Goal: Task Accomplishment & Management: Use online tool/utility

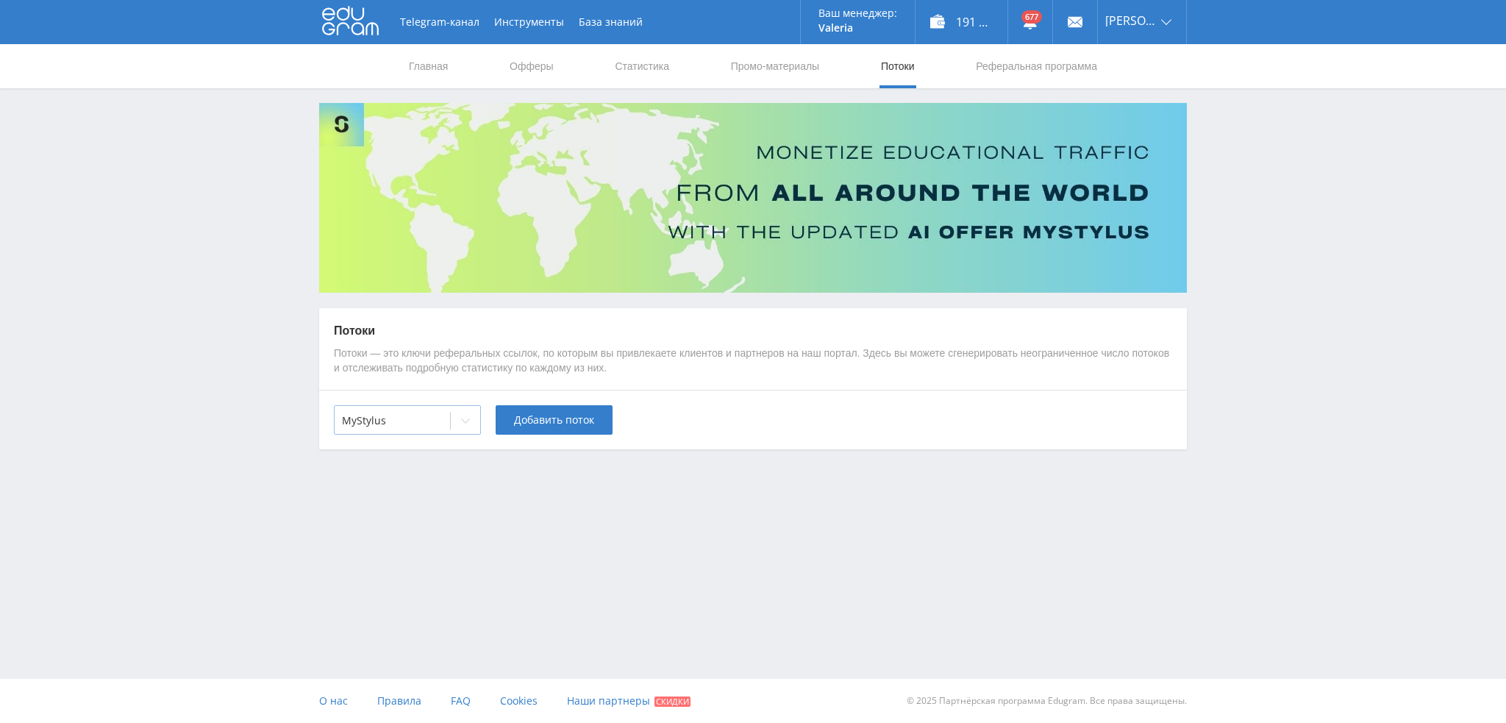
click at [438, 429] on div "MyStylus" at bounding box center [392, 420] width 115 height 21
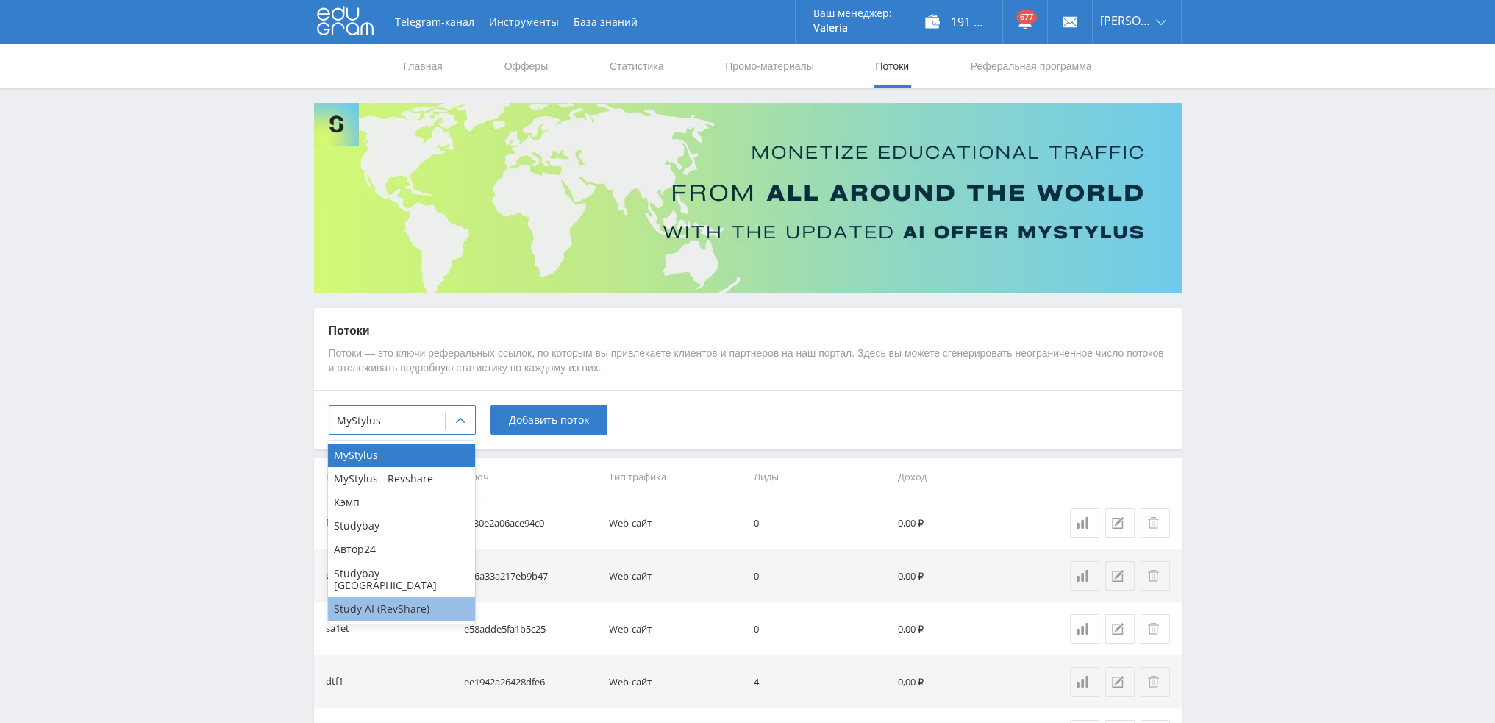
click at [390, 597] on div "Study AI (RevShare)" at bounding box center [401, 609] width 147 height 24
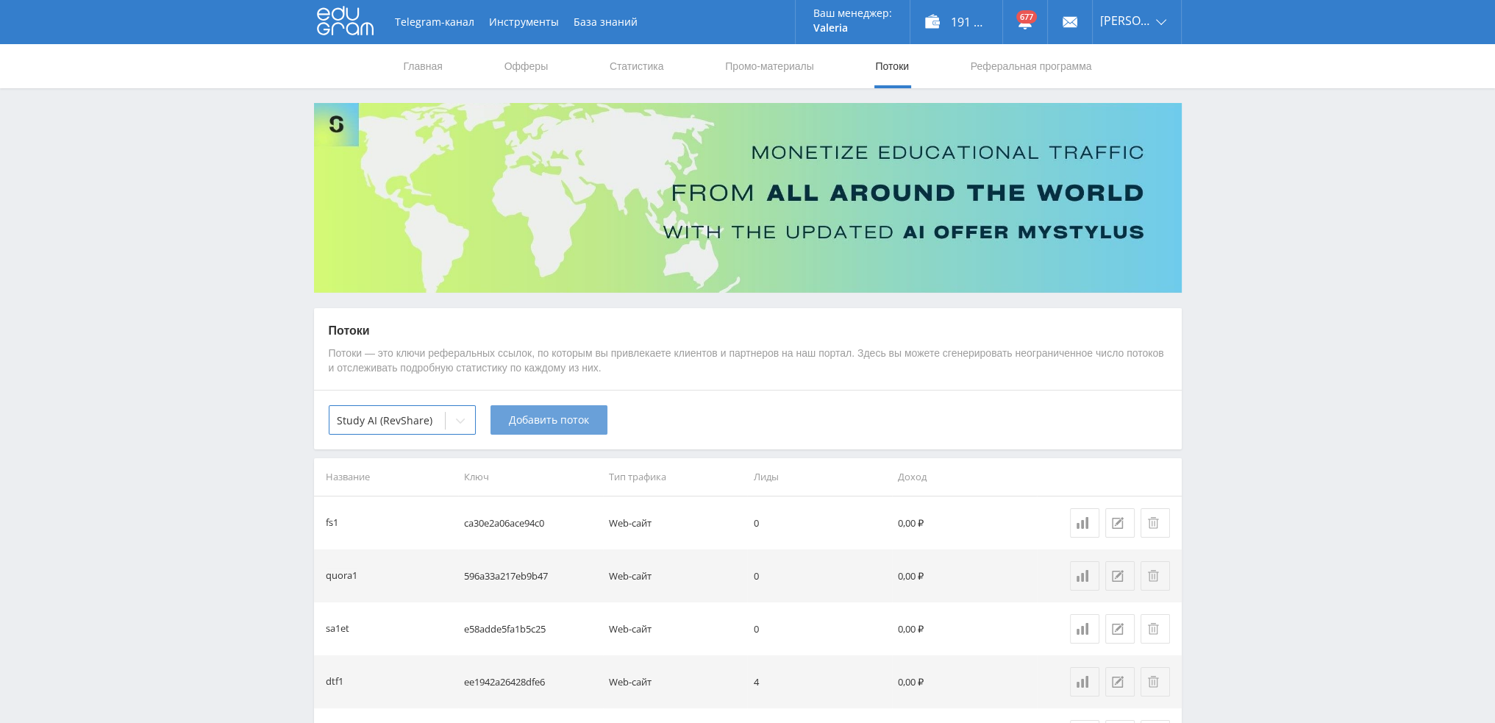
click at [582, 420] on span "Добавить поток" at bounding box center [549, 420] width 80 height 12
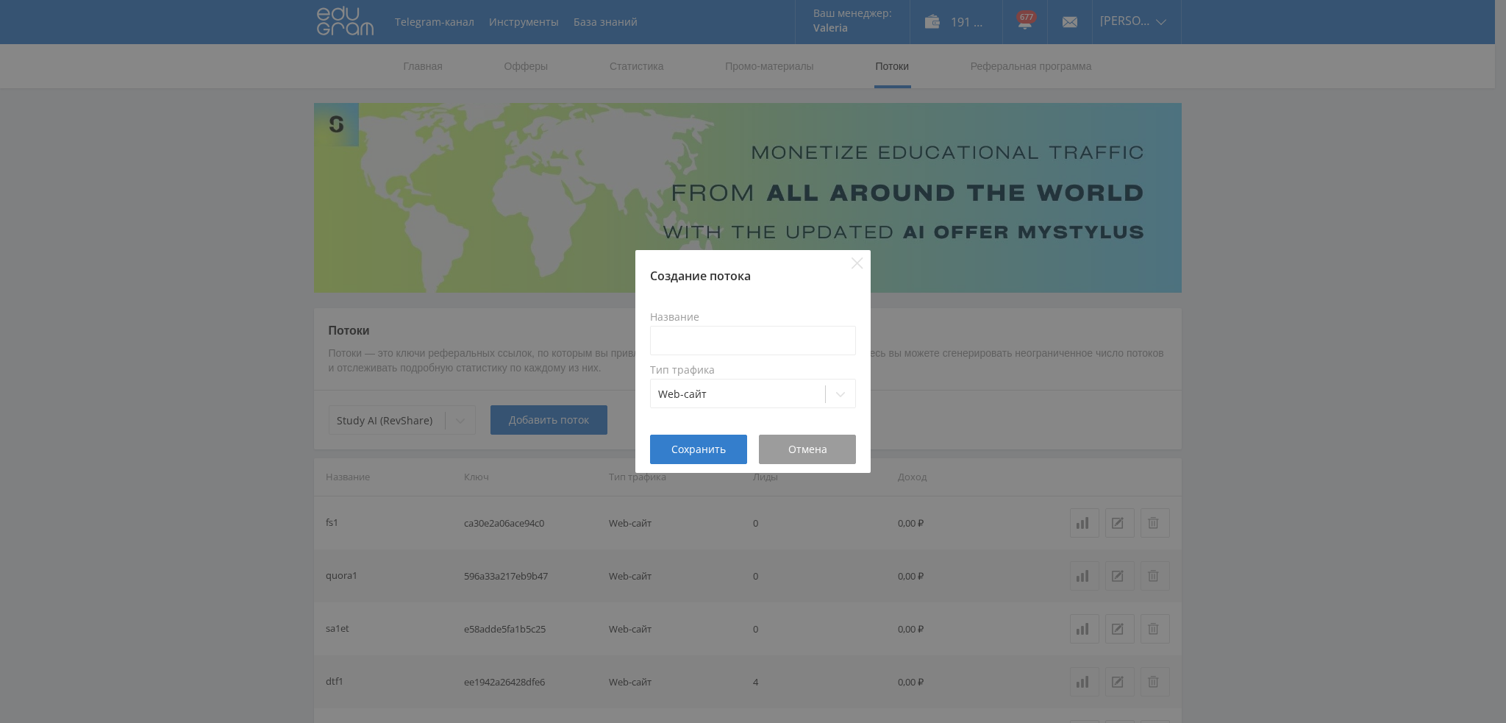
click at [710, 357] on div "Название Тип трафика Web-сайт" at bounding box center [753, 359] width 206 height 115
click at [717, 343] on input at bounding box center [753, 340] width 206 height 29
type input "pika1sora2"
click at [693, 446] on span "Сохранить" at bounding box center [699, 449] width 54 height 12
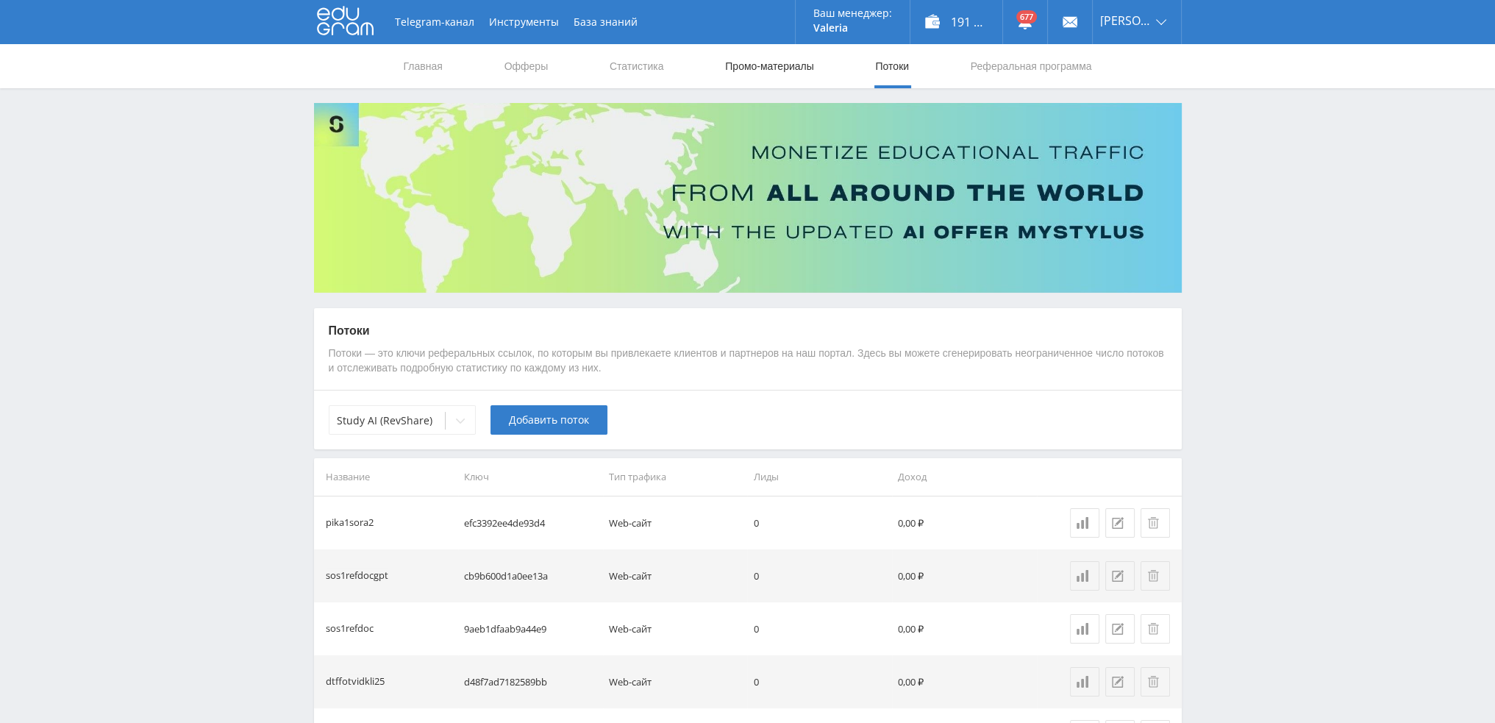
click at [788, 65] on link "Промо-материалы" at bounding box center [769, 66] width 91 height 44
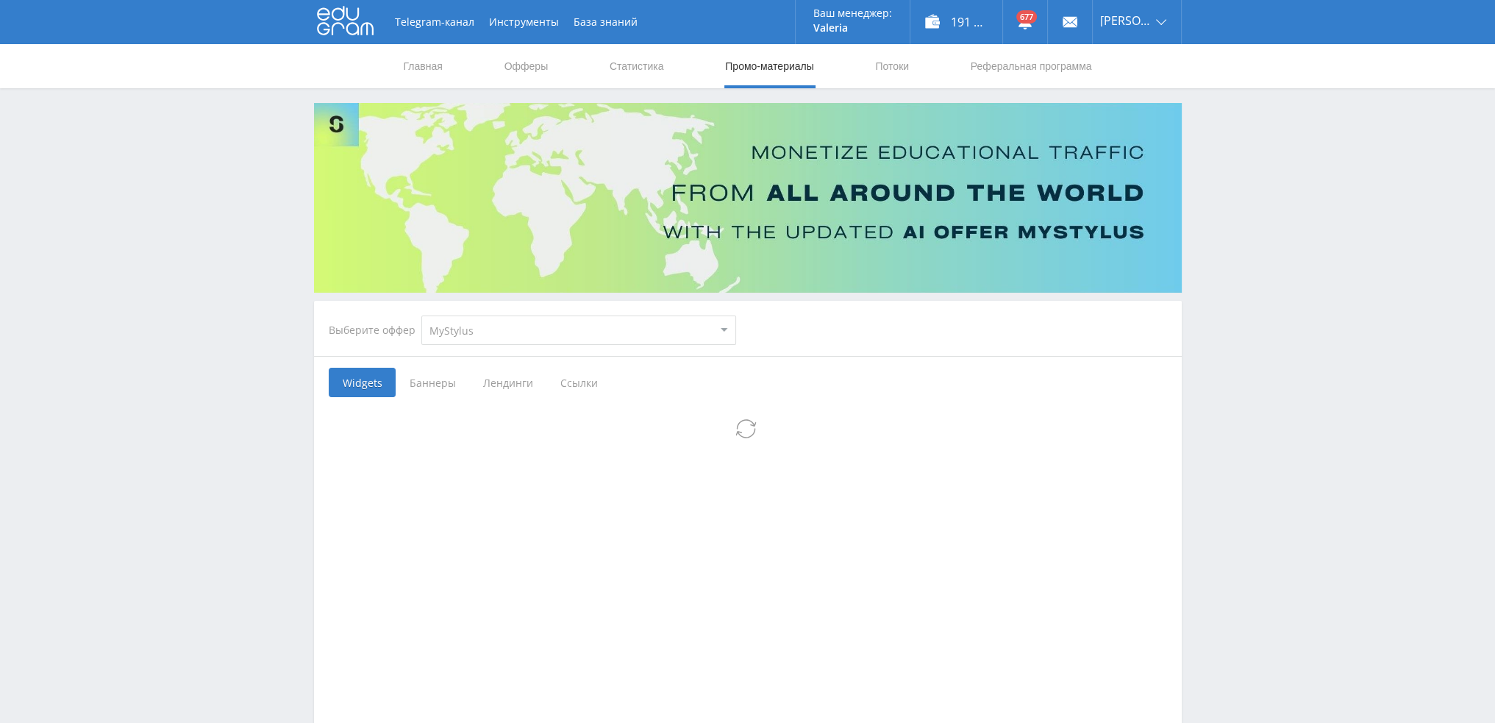
click at [477, 341] on select "MyStylus MyStylus - Revshare Кэмп Studybay Автор24 Studybay [GEOGRAPHIC_DATA] S…" at bounding box center [578, 330] width 315 height 29
select select "376"
click at [421, 316] on select "MyStylus MyStylus - Revshare Кэмп Studybay Автор24 Studybay [GEOGRAPHIC_DATA] S…" at bounding box center [578, 330] width 315 height 29
select select "376"
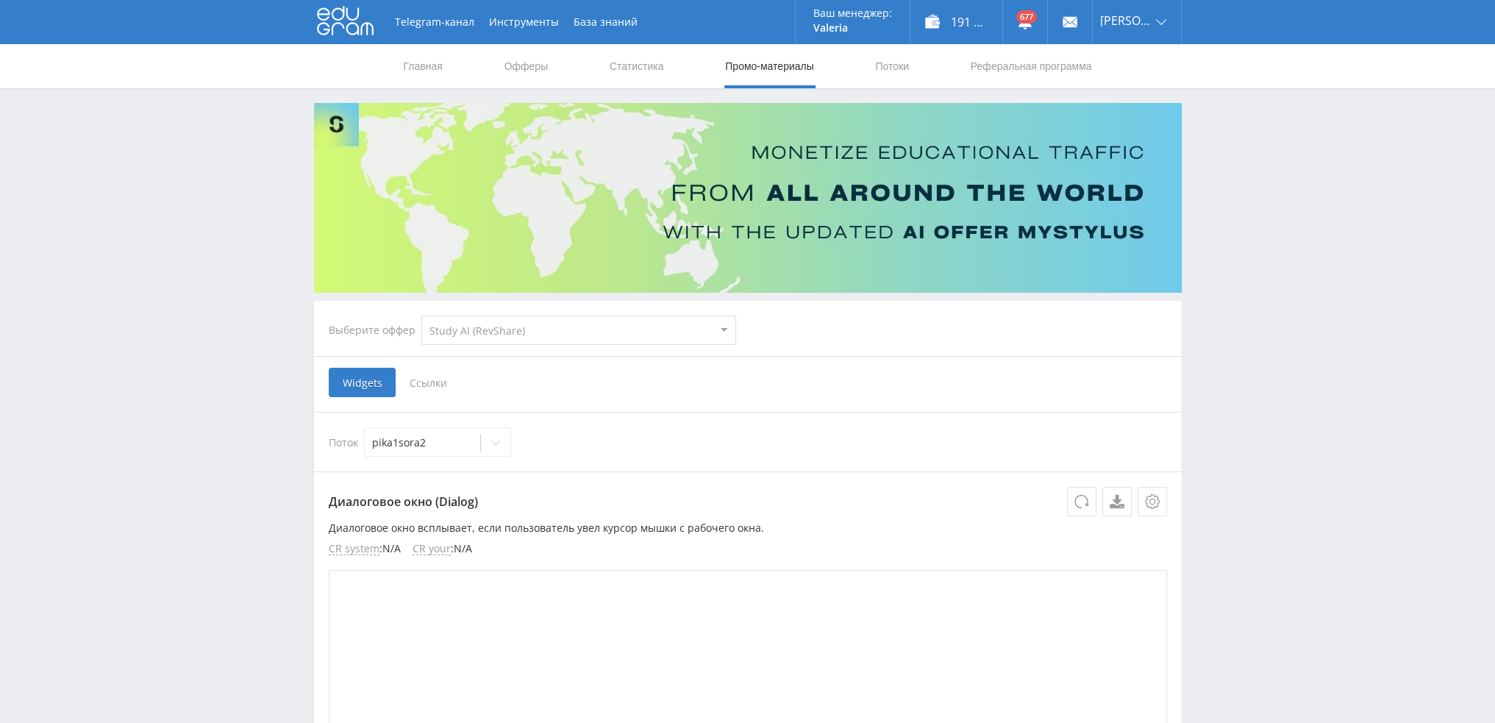
click at [435, 388] on span "Ссылки" at bounding box center [428, 382] width 65 height 29
click at [0, 0] on input "Ссылки" at bounding box center [0, 0] width 0 height 0
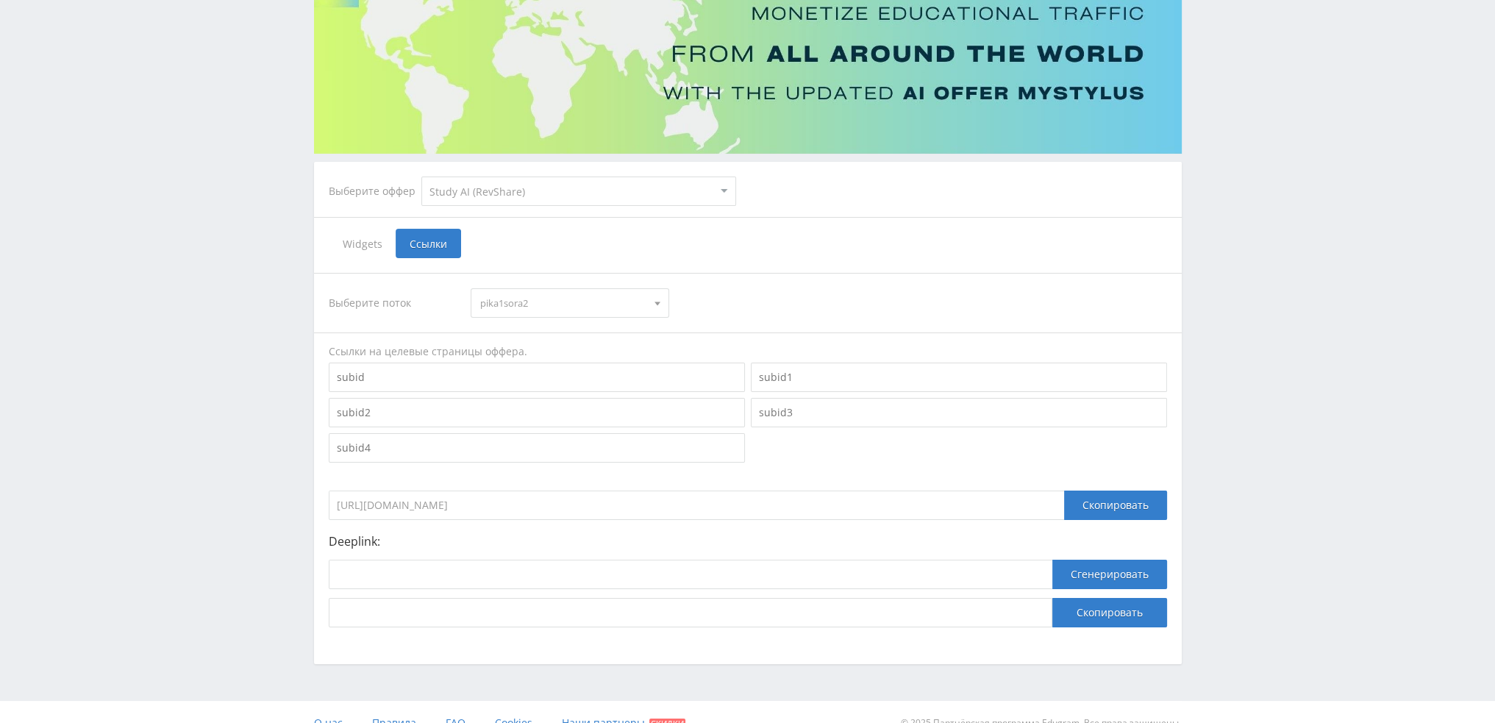
scroll to position [160, 0]
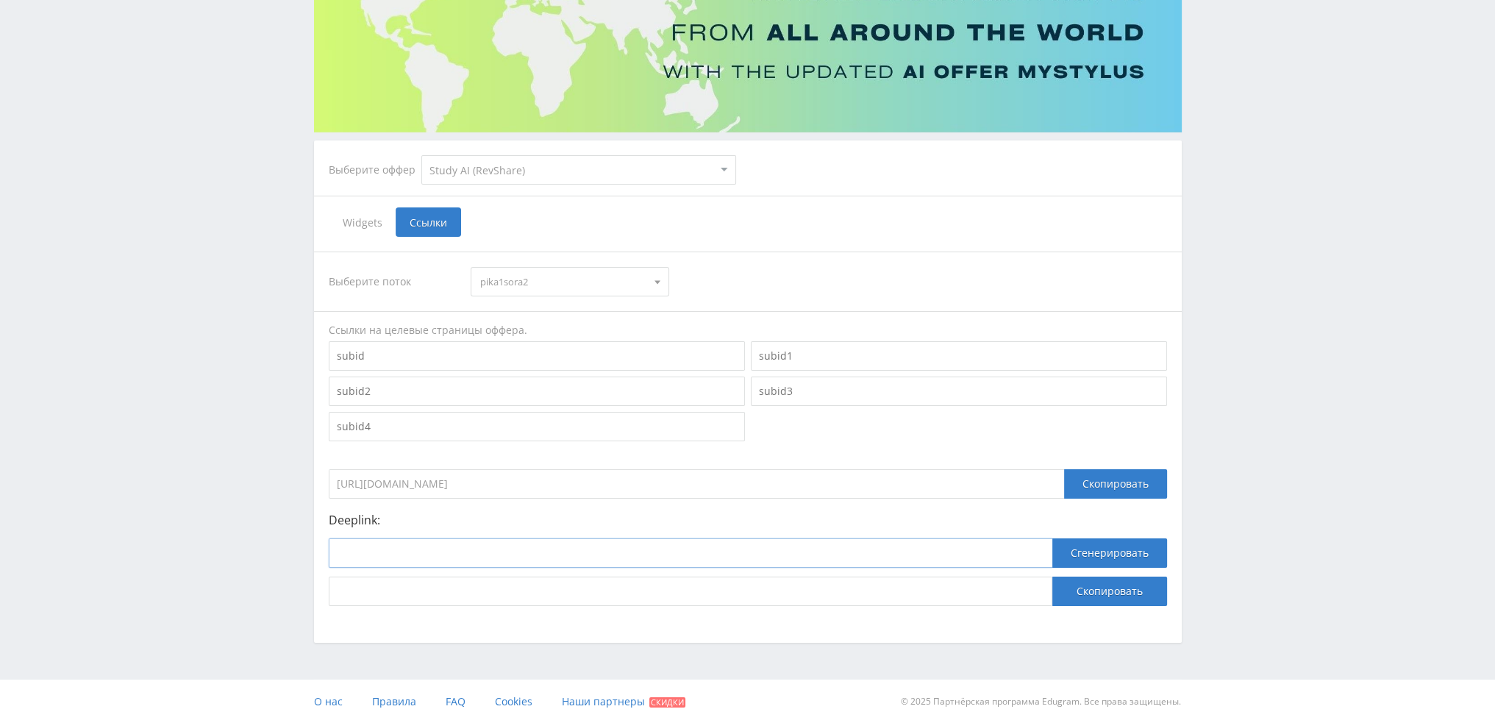
click at [530, 553] on input at bounding box center [691, 552] width 724 height 29
paste input "[URL]"
type input "[URL]"
click at [1089, 552] on button "Сгенерировать" at bounding box center [1109, 552] width 115 height 29
click at [1091, 588] on button "Скопировать" at bounding box center [1109, 591] width 115 height 29
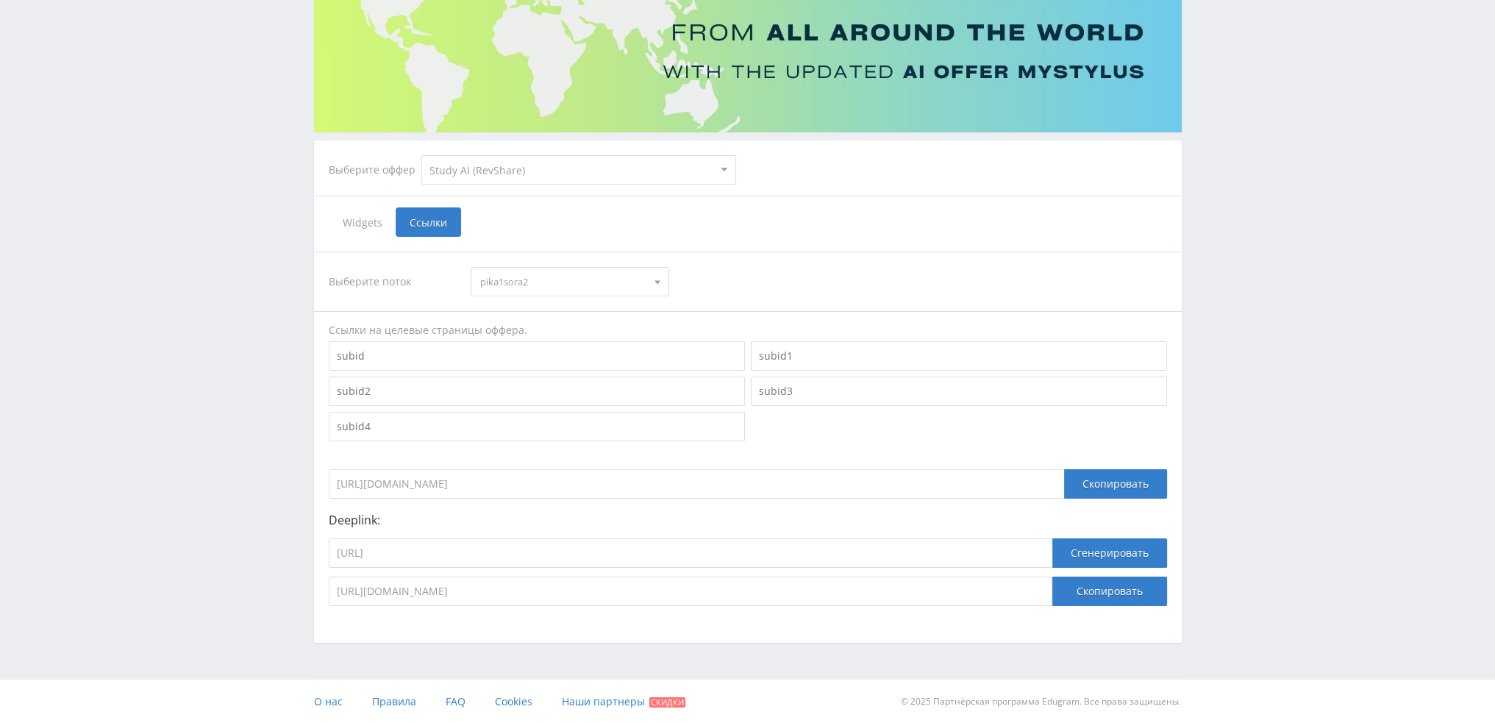
click at [112, 327] on div "Telegram-канал Инструменты База знаний Ваш менеджер: [PERSON_NAME] [PERSON_NAME…" at bounding box center [747, 282] width 1495 height 884
click at [1120, 594] on button "Скопировать" at bounding box center [1109, 591] width 115 height 29
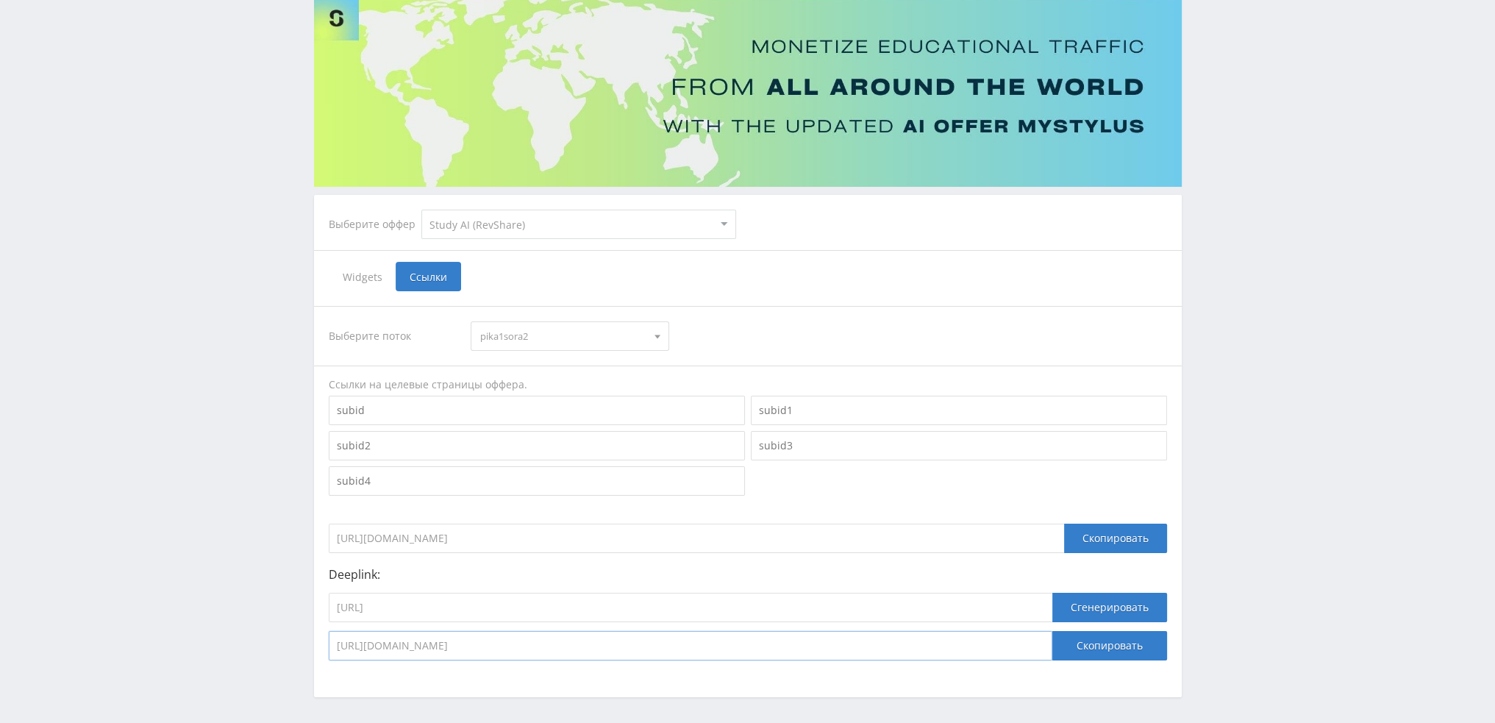
scroll to position [0, 0]
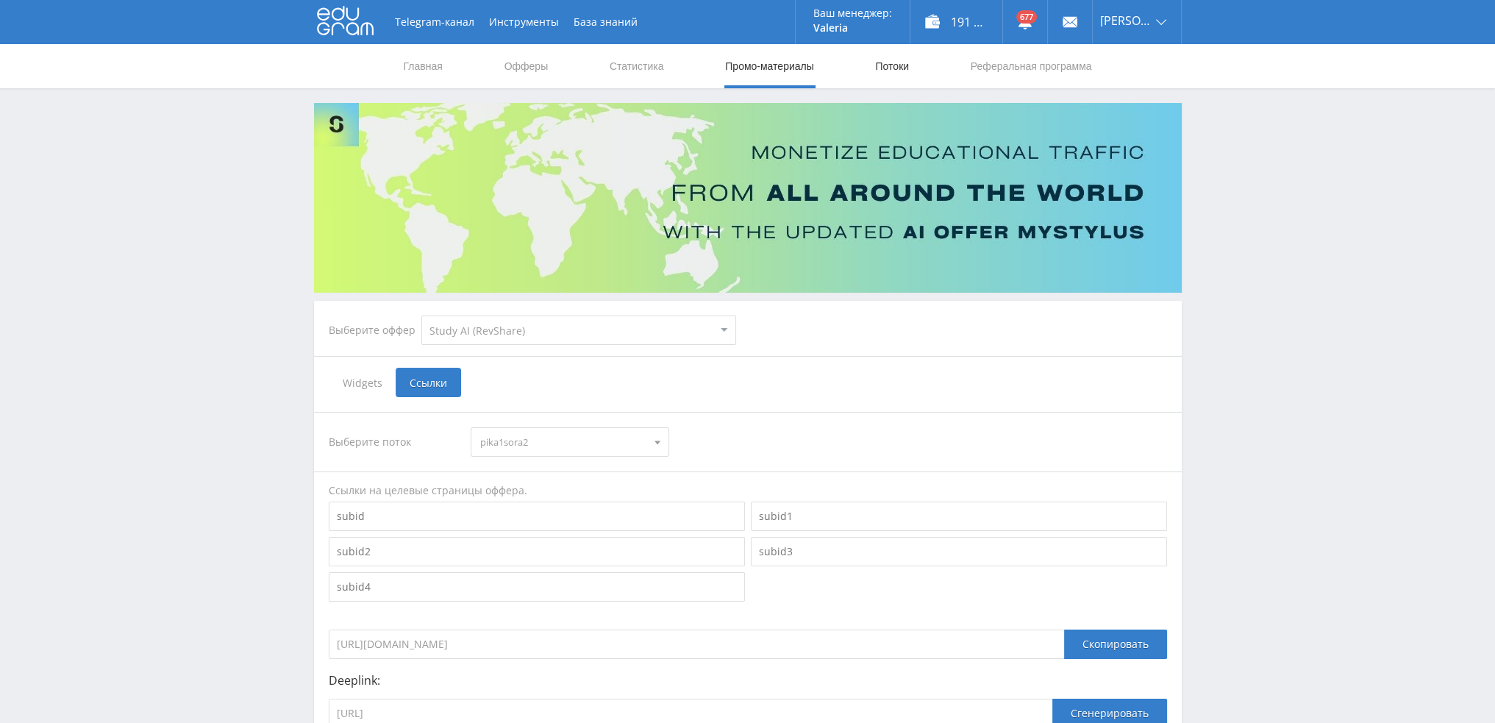
click at [882, 68] on link "Потоки" at bounding box center [892, 66] width 37 height 44
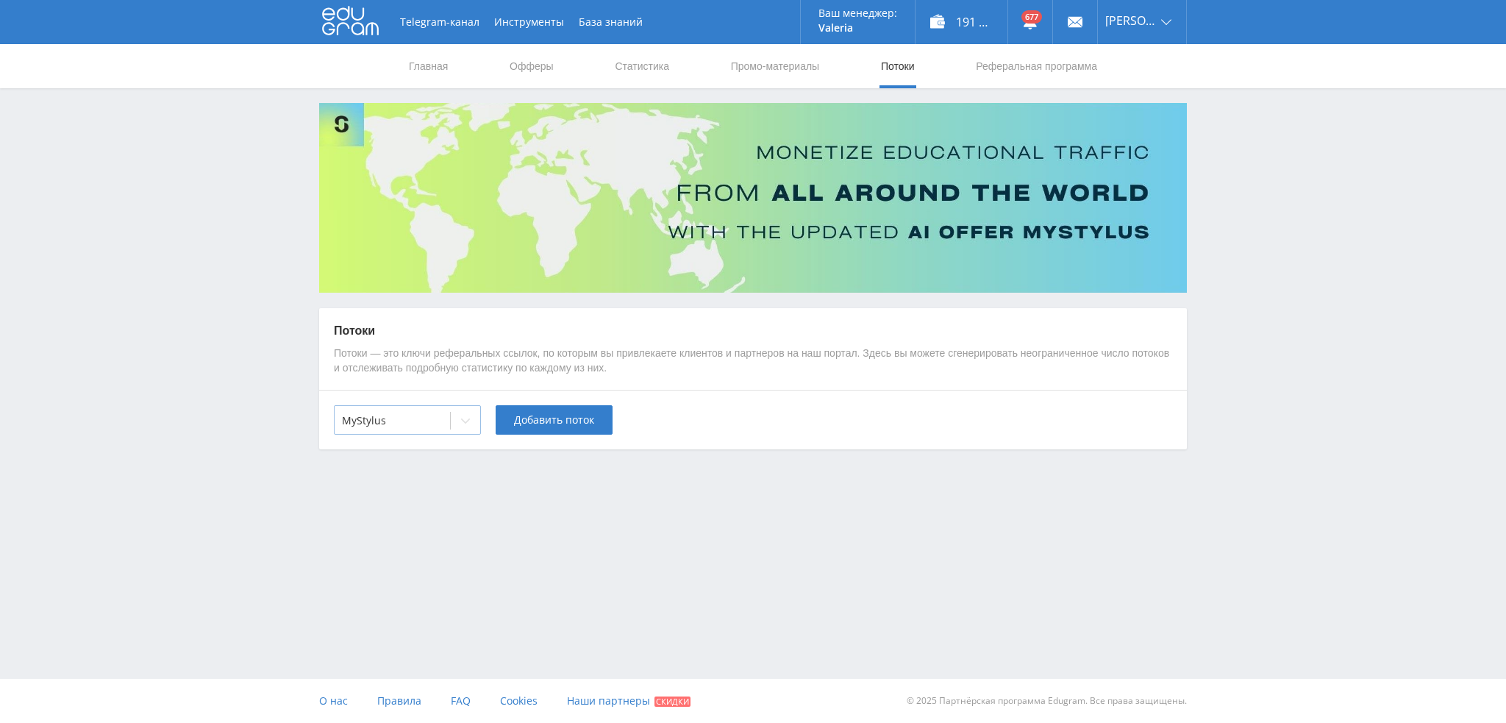
click at [404, 423] on div at bounding box center [392, 420] width 101 height 15
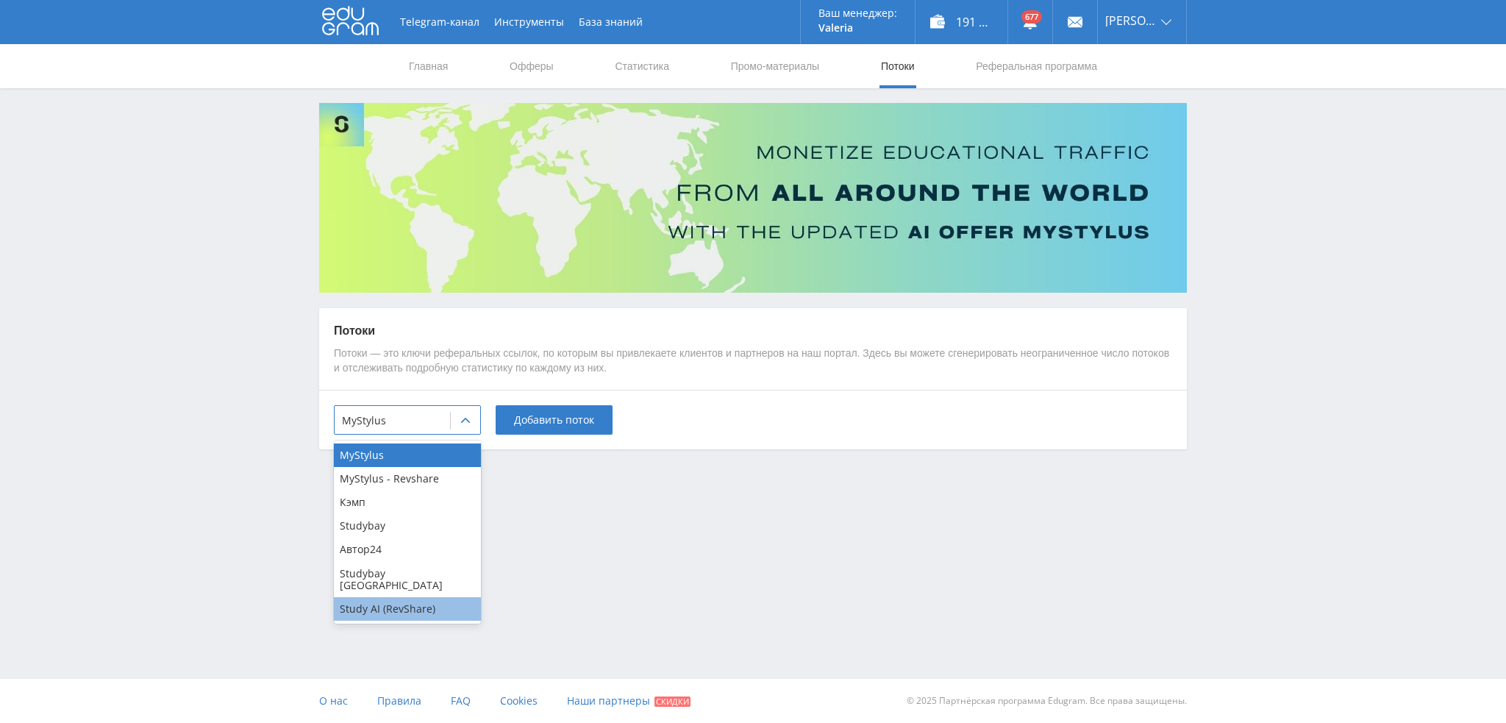
click at [382, 597] on div "Study AI (RevShare)" at bounding box center [407, 609] width 147 height 24
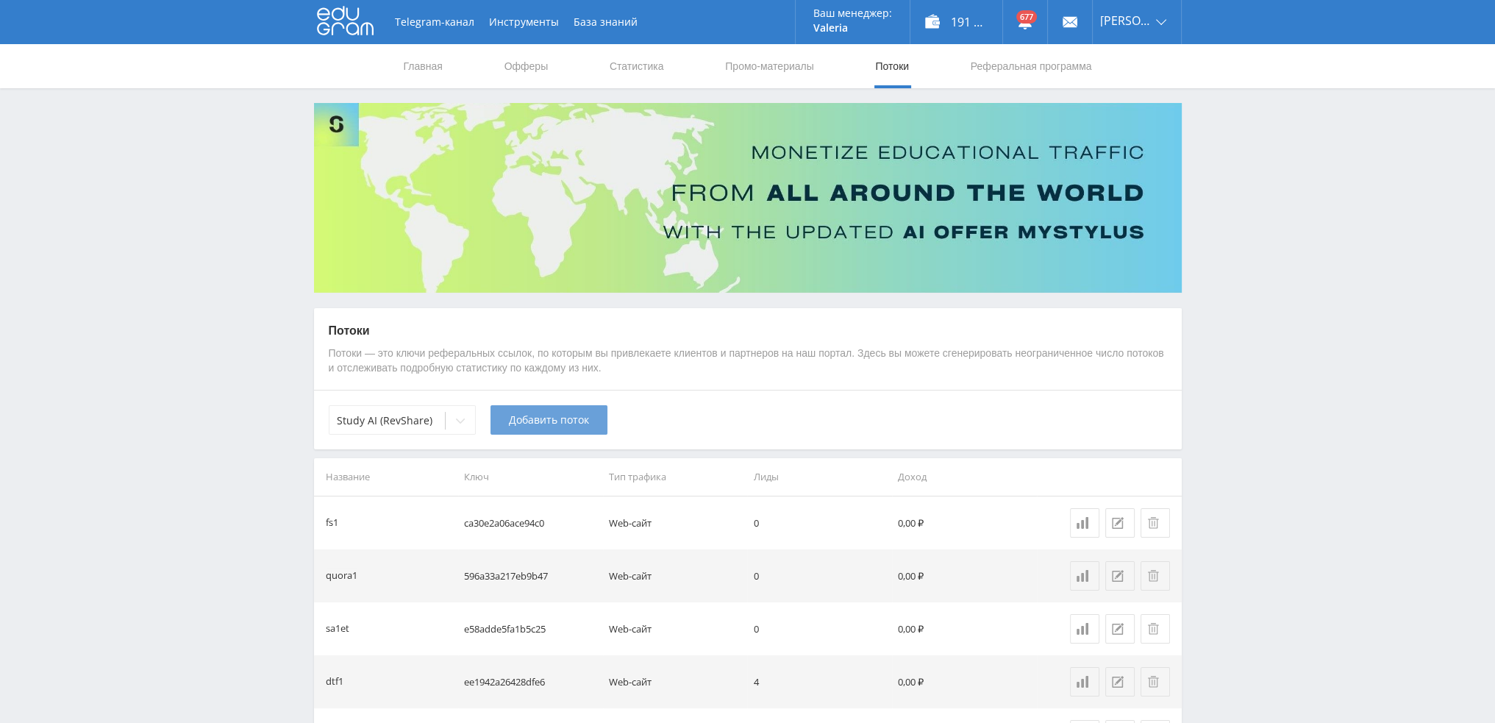
click at [545, 423] on span "Добавить поток" at bounding box center [549, 420] width 80 height 12
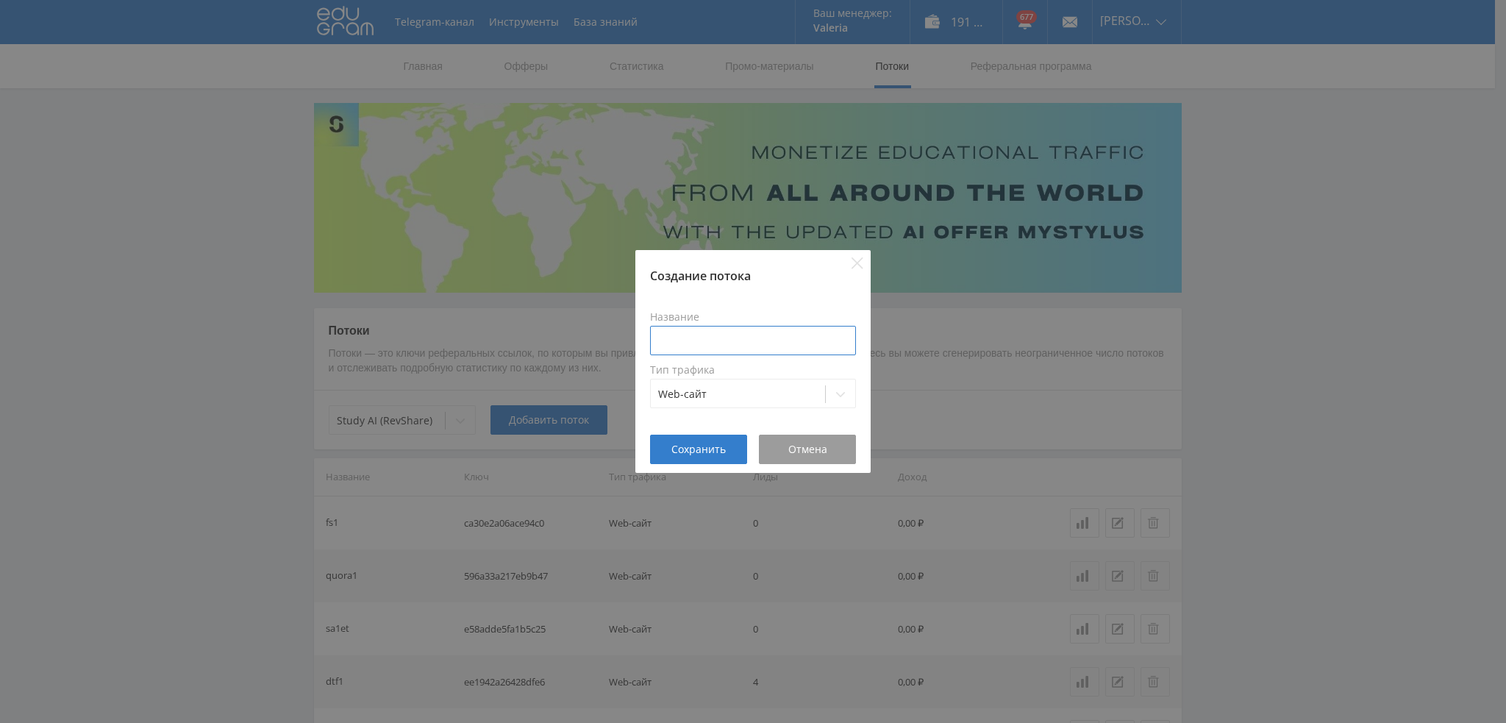
click at [735, 329] on input at bounding box center [753, 340] width 206 height 29
type input "pika1sora2-alt"
click at [690, 443] on span "Сохранить" at bounding box center [699, 449] width 54 height 12
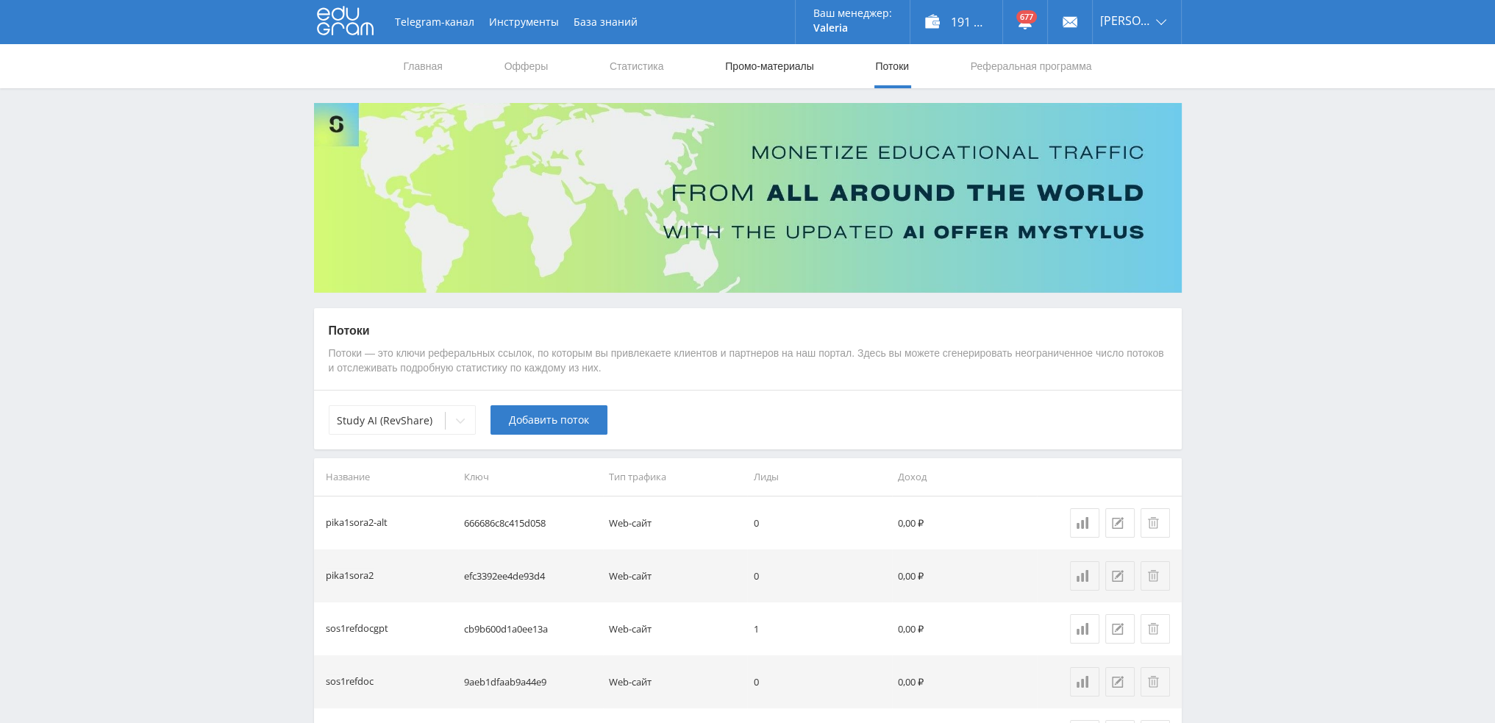
click at [771, 68] on link "Промо-материалы" at bounding box center [769, 66] width 91 height 44
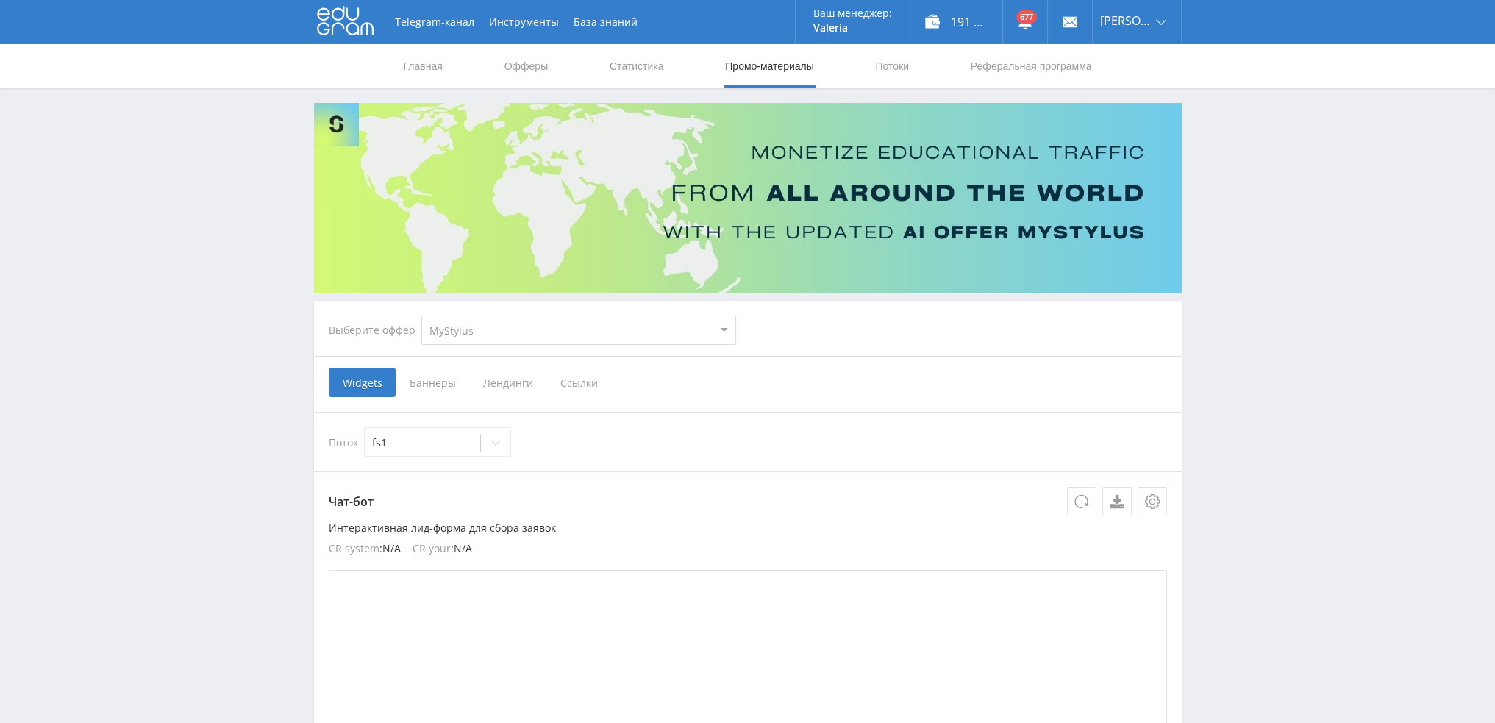
select select "376"
click at [421, 316] on select "MyStylus MyStylus - Revshare Кэмп Studybay Автор24 Studybay [GEOGRAPHIC_DATA] S…" at bounding box center [578, 330] width 315 height 29
select select "376"
click at [416, 380] on span "Ссылки" at bounding box center [428, 382] width 65 height 29
click at [0, 0] on input "Ссылки" at bounding box center [0, 0] width 0 height 0
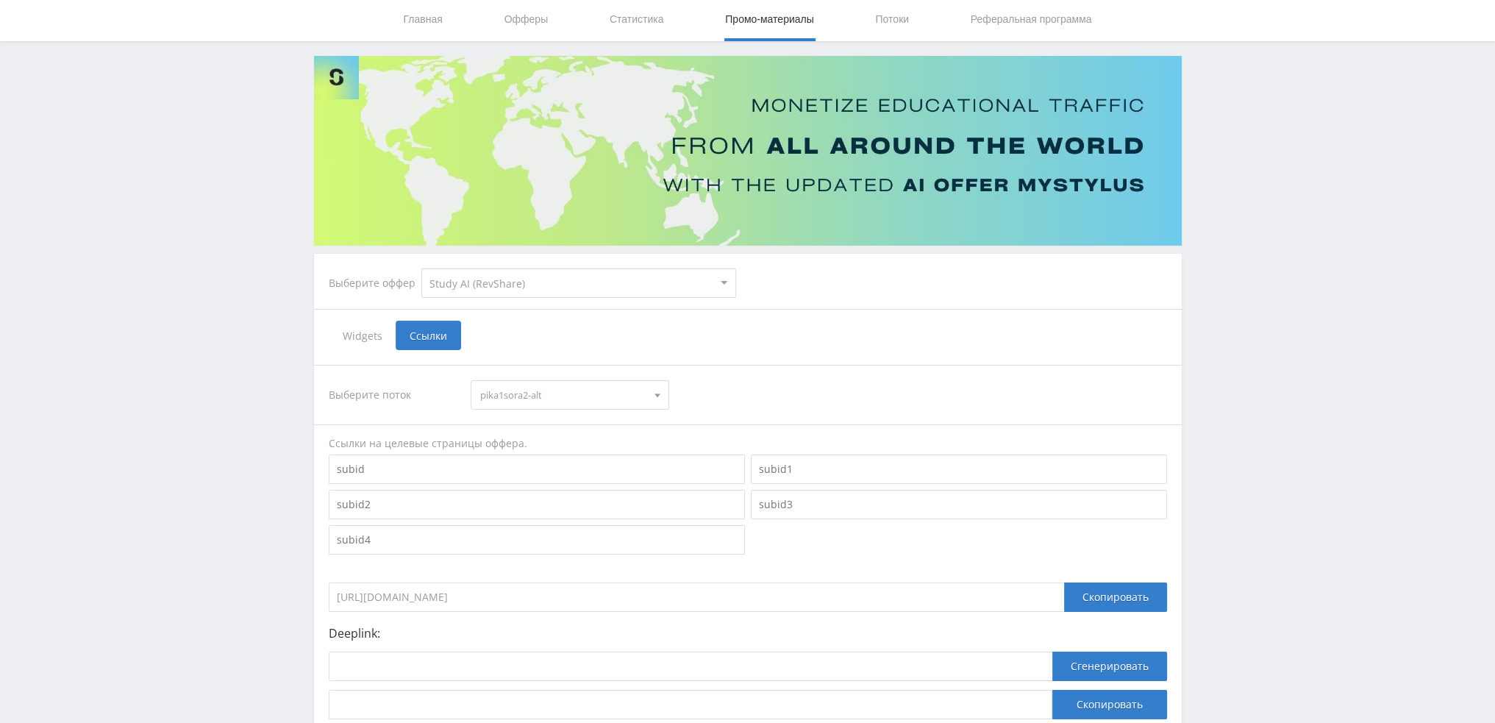
scroll to position [160, 0]
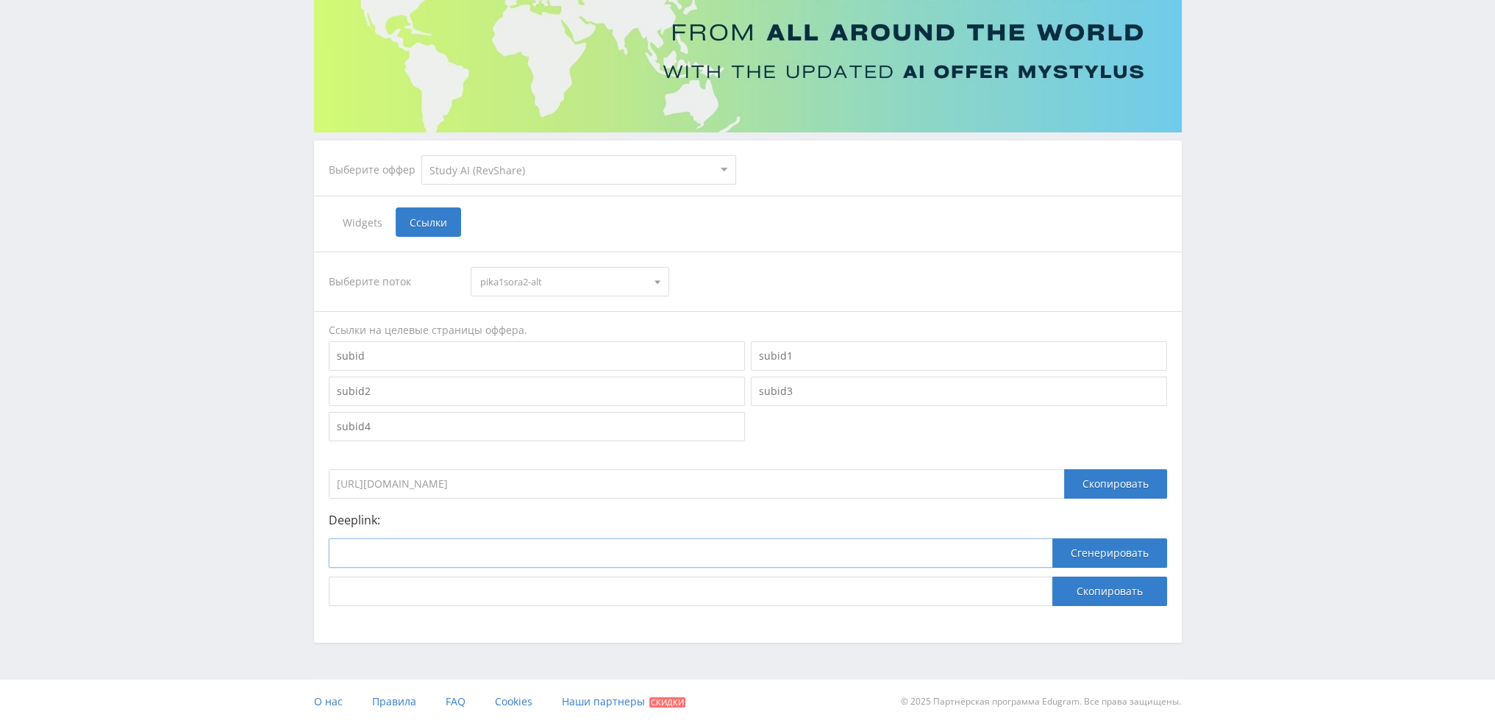
drag, startPoint x: 493, startPoint y: 558, endPoint x: 605, endPoint y: 566, distance: 112.8
click at [494, 558] on input at bounding box center [691, 552] width 724 height 29
paste input "[URL]"
type input "[URL]"
click at [1070, 558] on button "Сгенерировать" at bounding box center [1109, 552] width 115 height 29
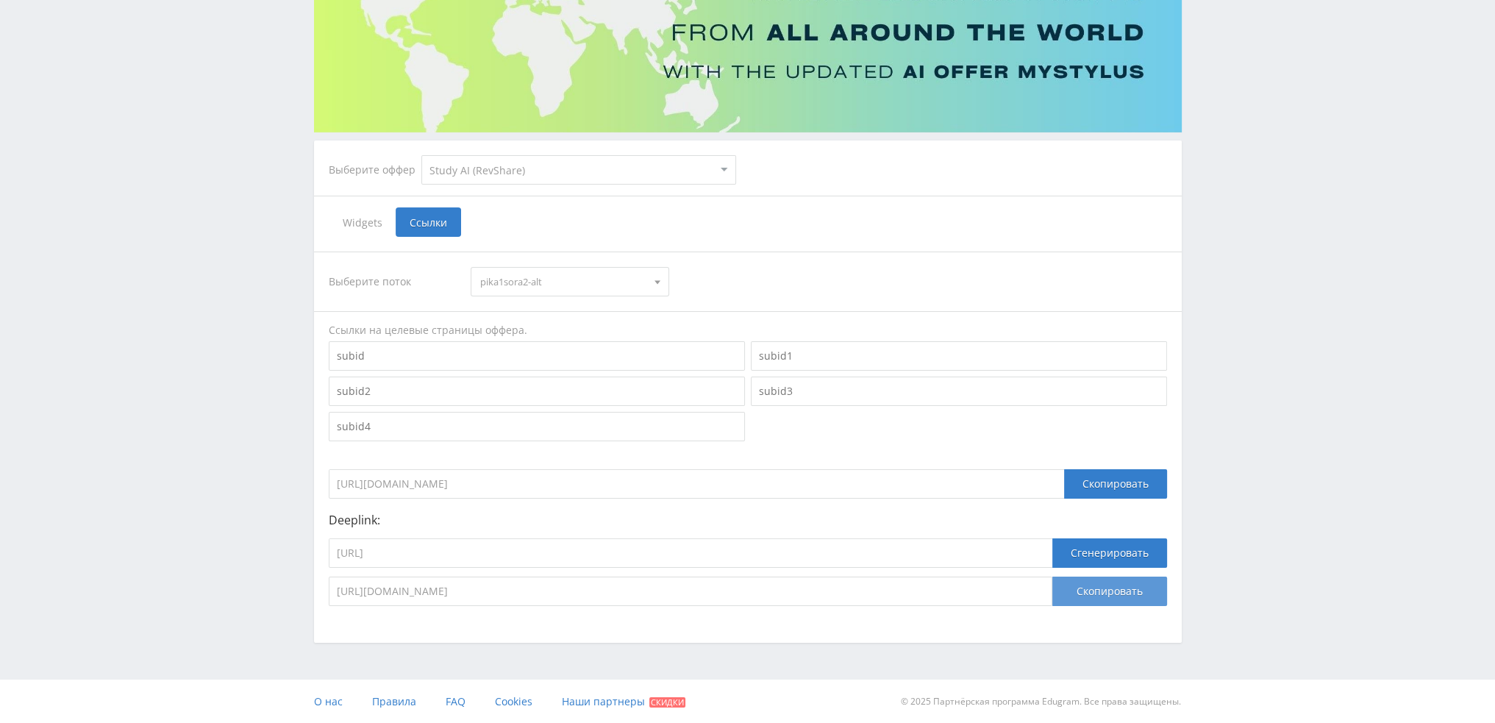
click at [1086, 588] on button "Скопировать" at bounding box center [1109, 591] width 115 height 29
click at [551, 560] on input "[URL]" at bounding box center [691, 552] width 724 height 29
paste input "aleph_video"
type input "[URL]"
click at [1083, 546] on button "Сгенерировать" at bounding box center [1109, 552] width 115 height 29
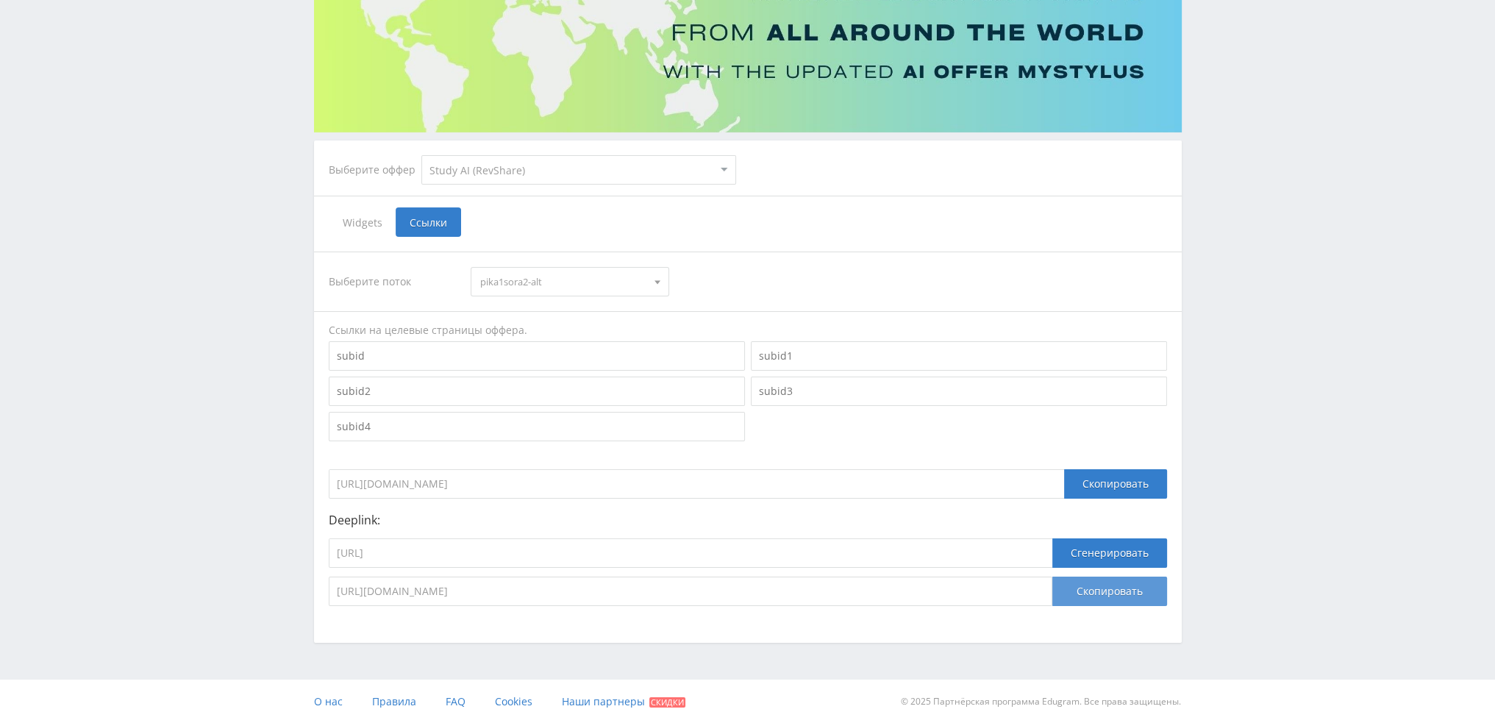
click at [1109, 590] on button "Скопировать" at bounding box center [1109, 591] width 115 height 29
click at [529, 562] on input "[URL]" at bounding box center [691, 552] width 724 height 29
paste input "kling_2_5_turb"
type input "[URL]"
click at [1100, 541] on button "Сгенерировать" at bounding box center [1109, 552] width 115 height 29
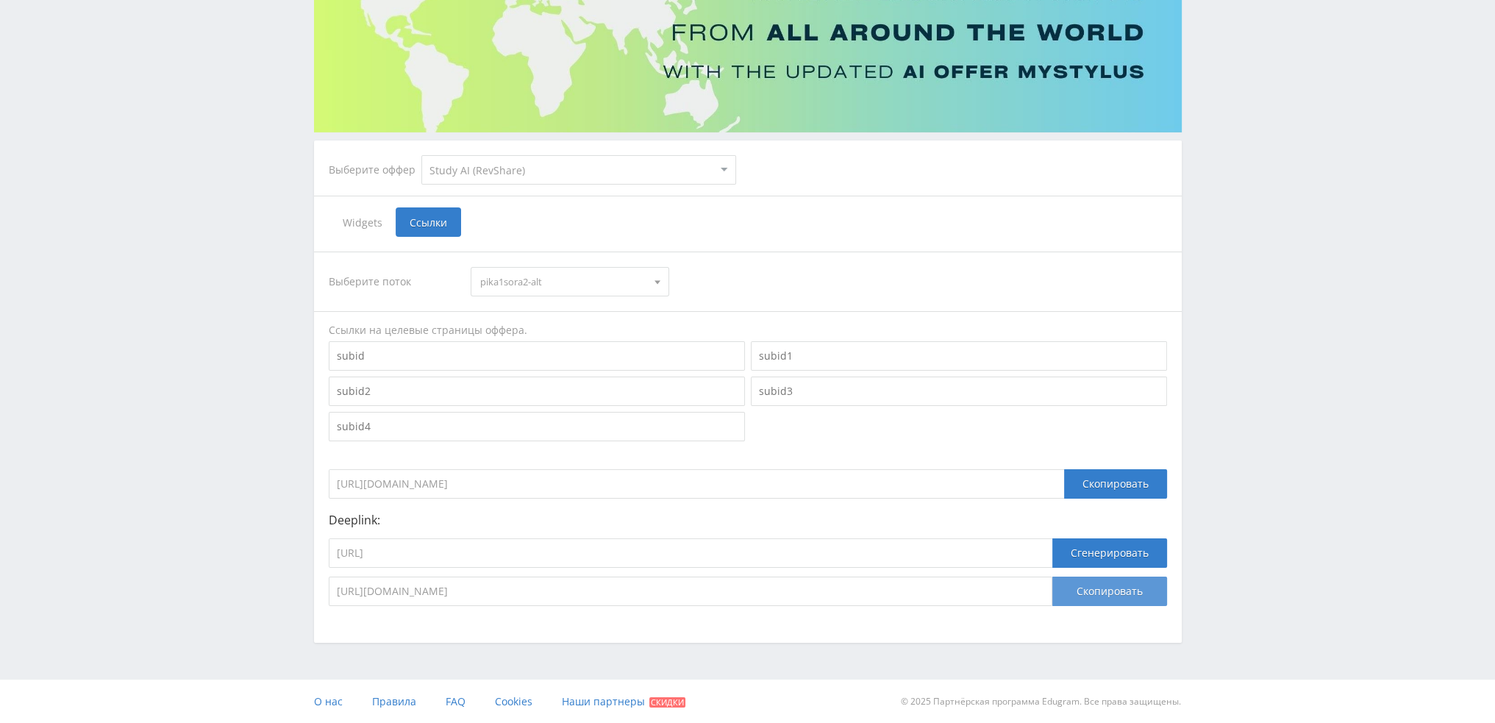
click at [1099, 590] on button "Скопировать" at bounding box center [1109, 591] width 115 height 29
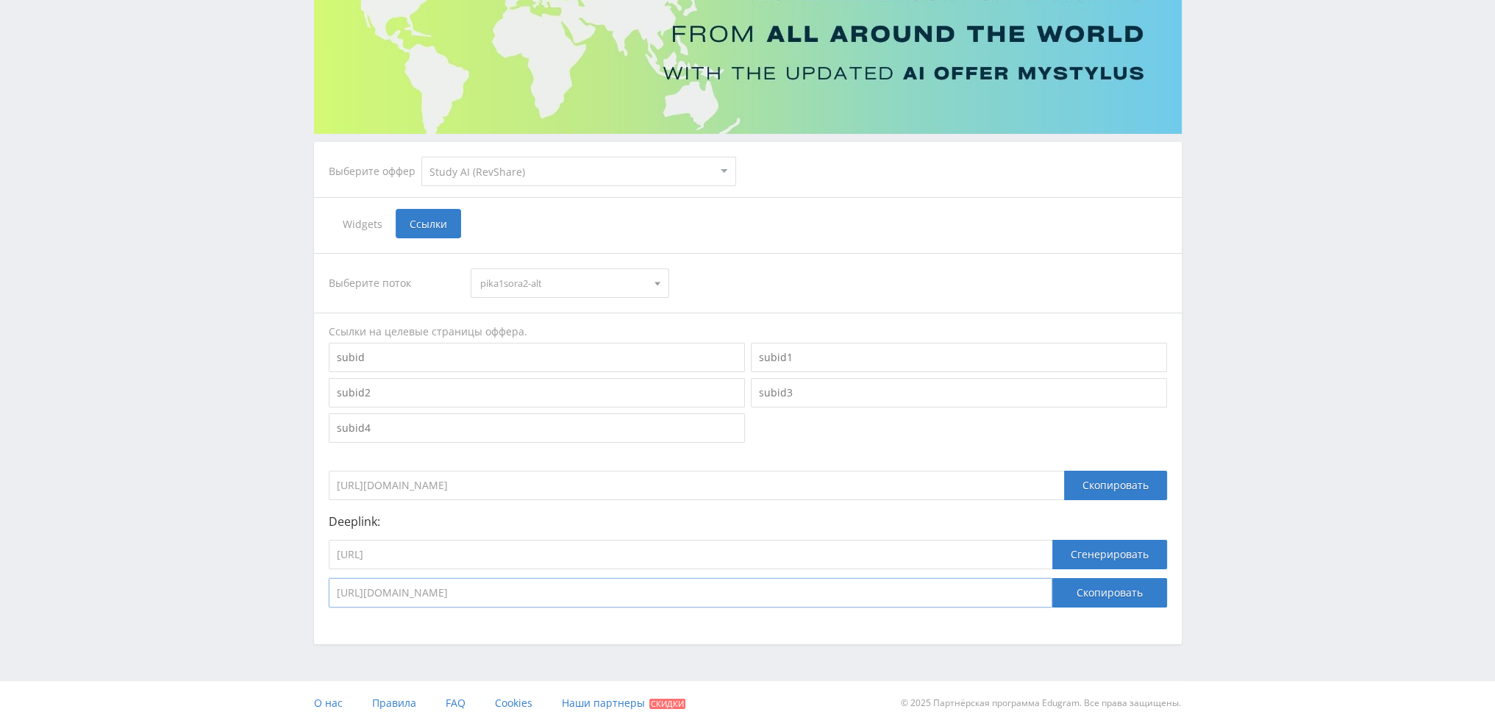
scroll to position [0, 0]
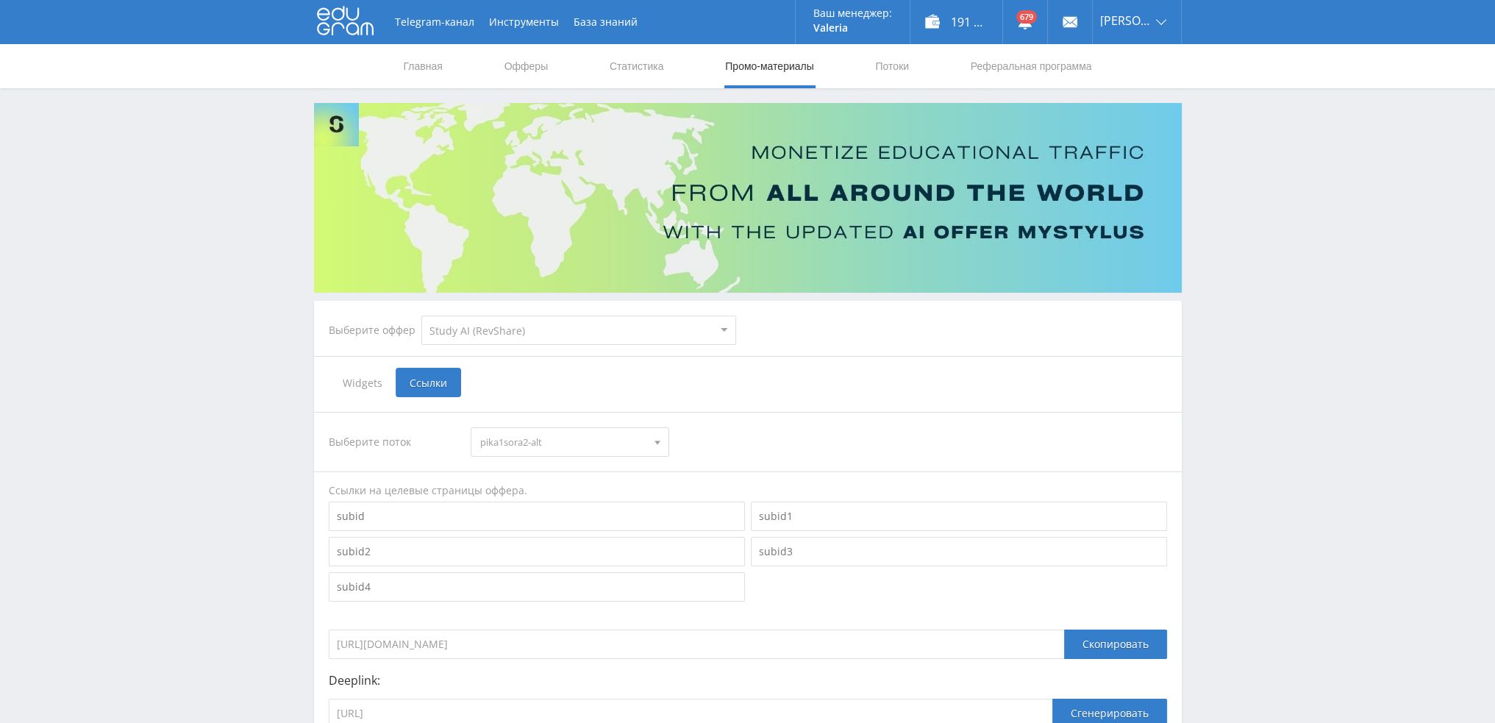
click at [915, 73] on nav "Главная Офферы Статистика Промо-материалы Потоки Реферальная программа" at bounding box center [747, 66] width 691 height 44
click at [891, 61] on link "Потоки" at bounding box center [892, 66] width 37 height 44
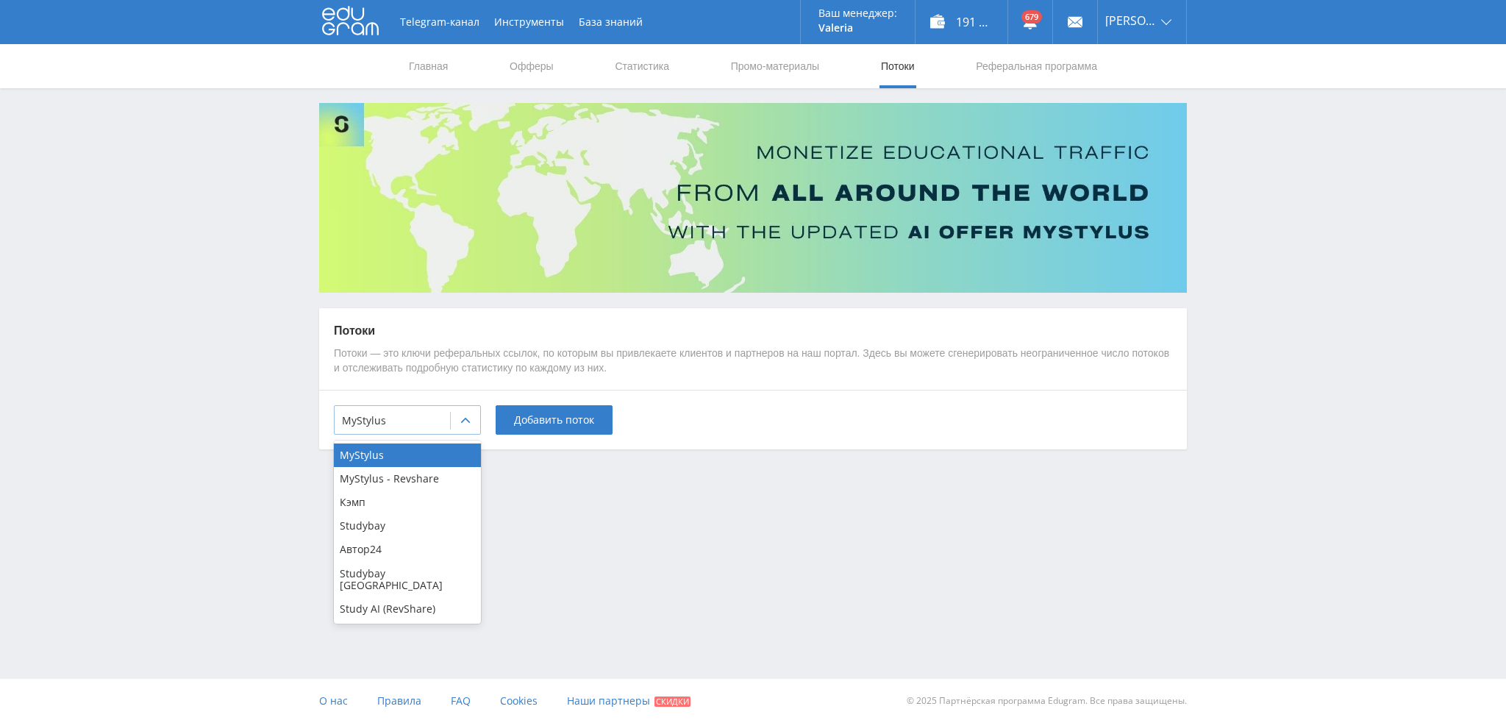
click at [421, 424] on div at bounding box center [392, 420] width 101 height 15
click at [391, 597] on div "Study AI (RevShare)" at bounding box center [407, 609] width 147 height 24
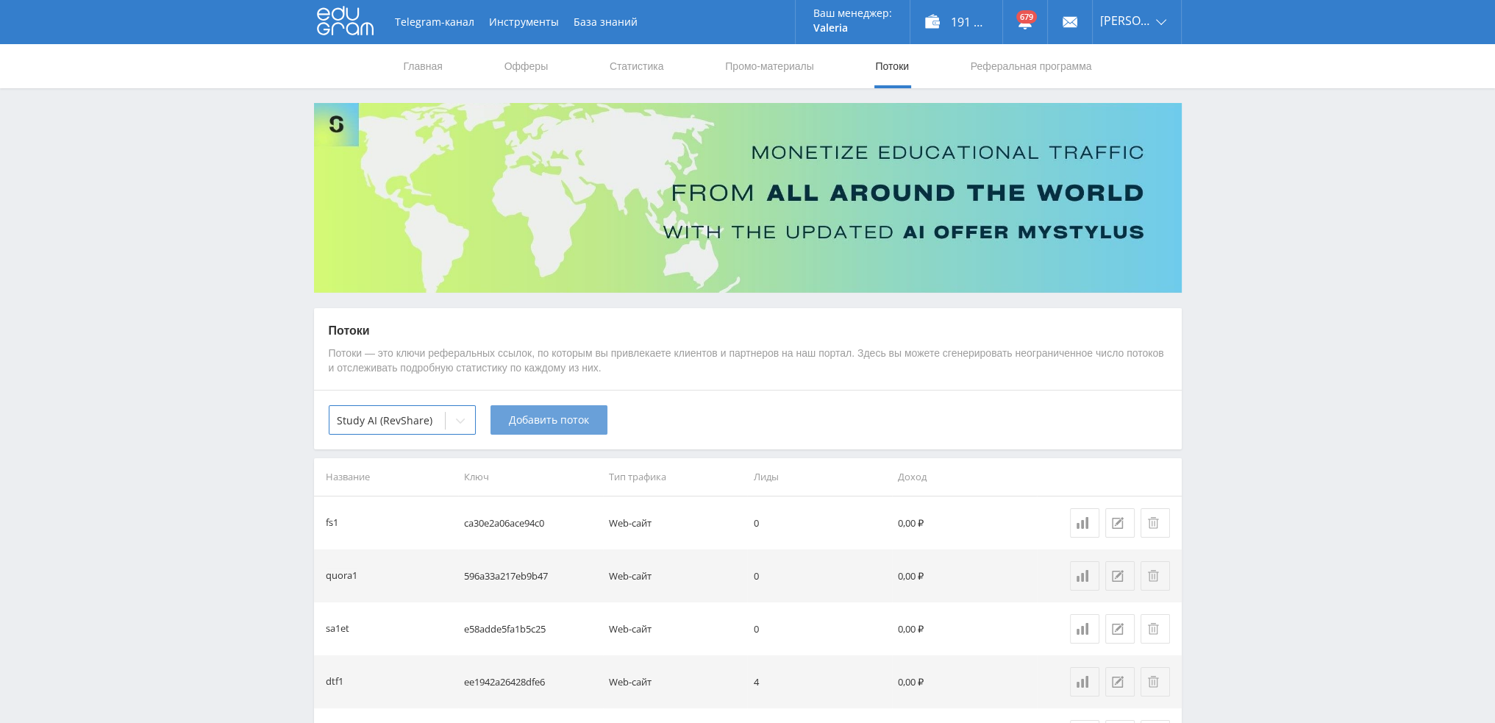
click at [555, 436] on div "option Study AI (RevShare), selected. Study AI (RevShare) Добавить поток" at bounding box center [748, 420] width 868 height 60
click at [556, 429] on button "Добавить поток" at bounding box center [549, 419] width 117 height 29
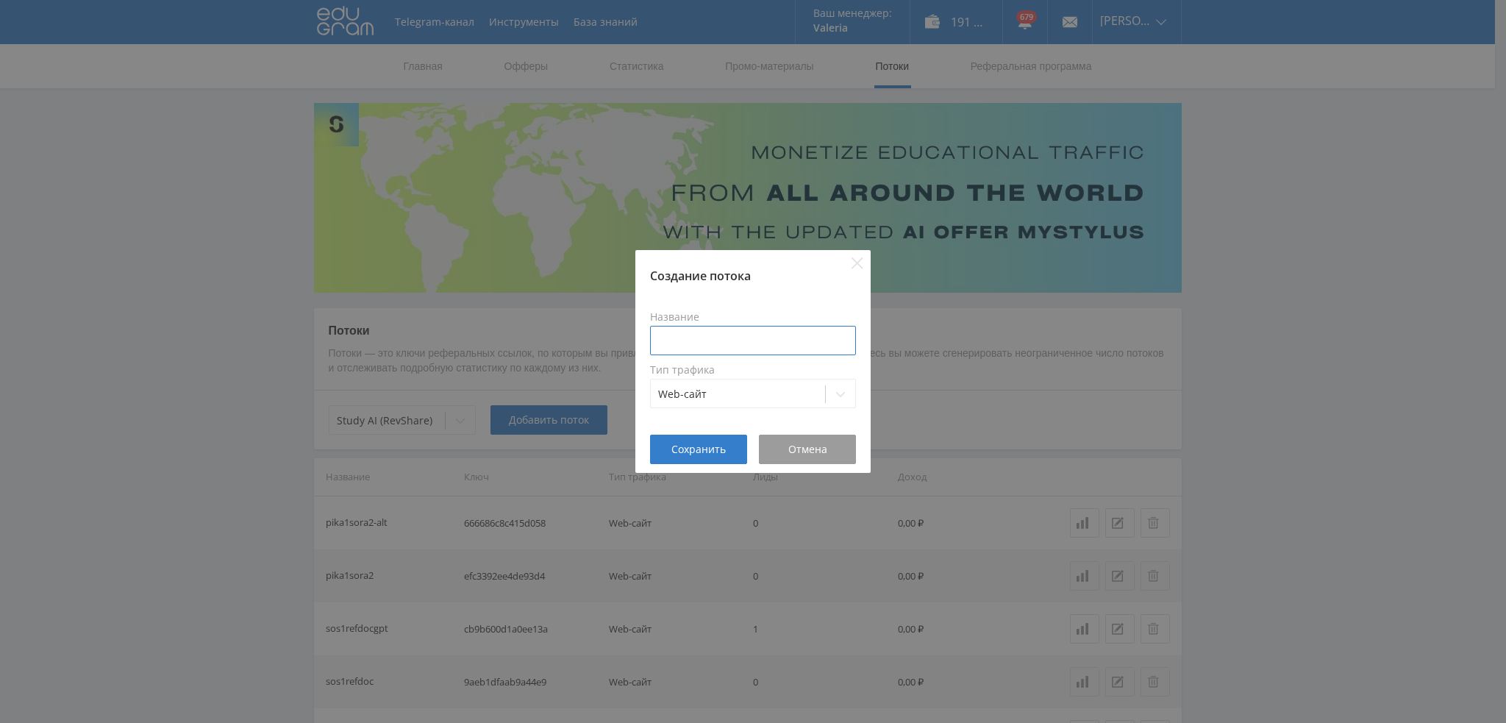
click at [719, 338] on input at bounding box center [753, 340] width 206 height 29
type input "pika1sora2-pro"
click at [699, 450] on span "Сохранить" at bounding box center [699, 449] width 54 height 12
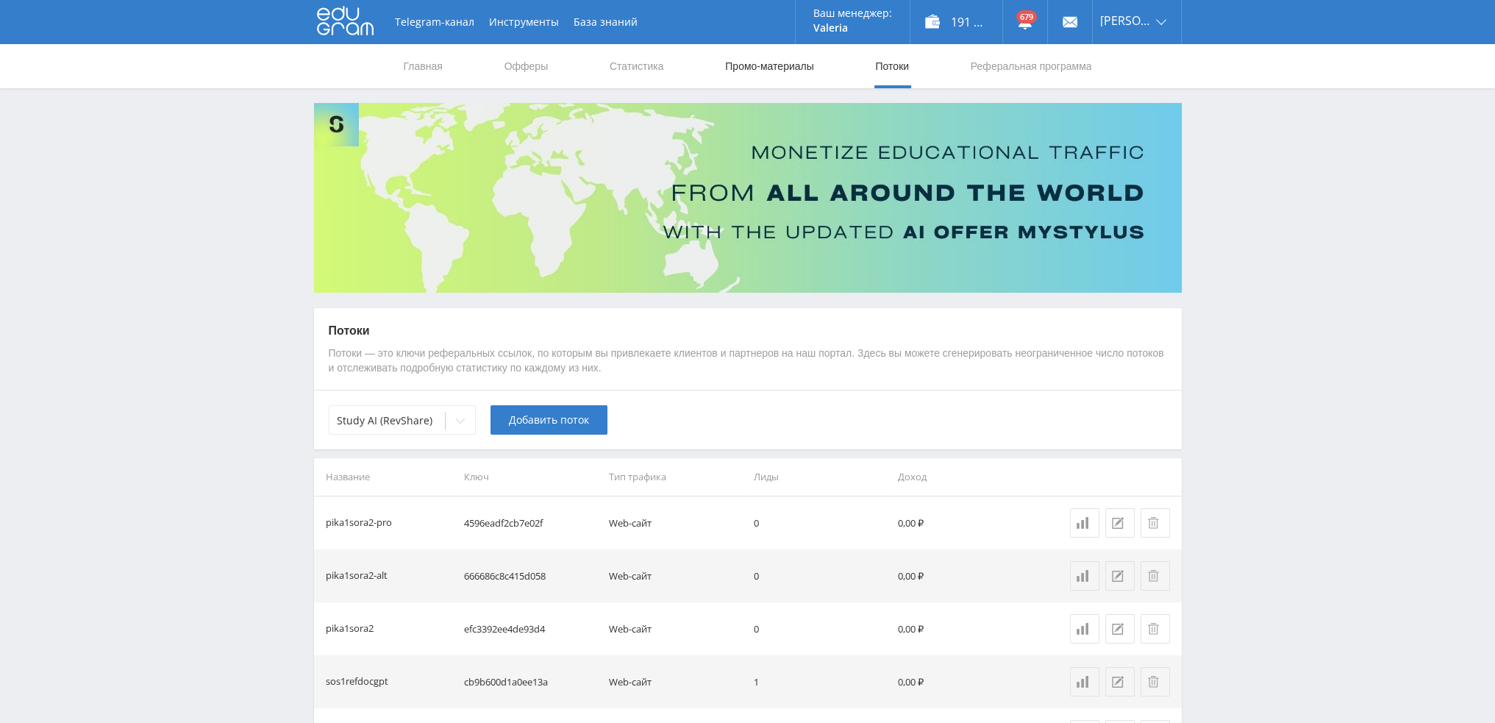
click at [780, 71] on link "Промо-материалы" at bounding box center [769, 66] width 91 height 44
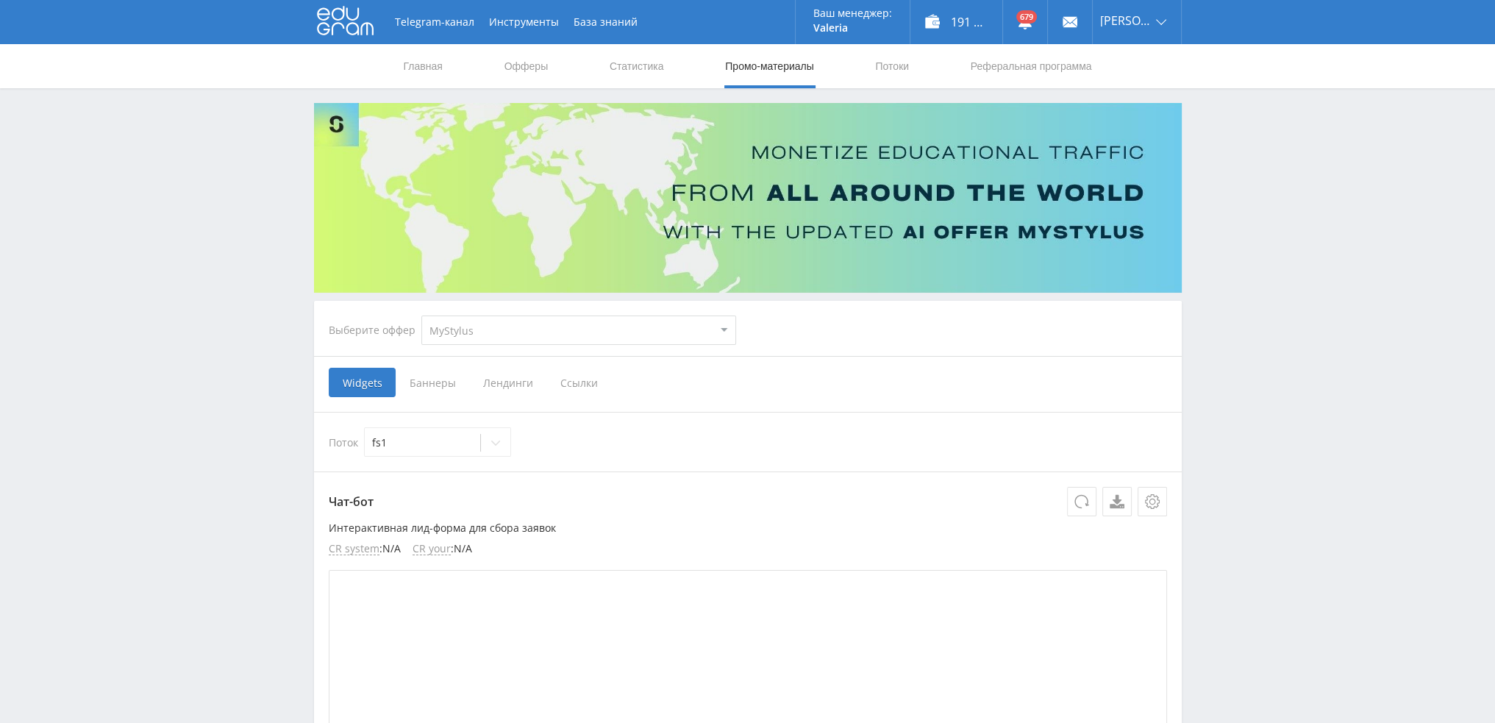
click at [566, 382] on span "Ссылки" at bounding box center [578, 382] width 65 height 29
click at [0, 0] on input "Ссылки" at bounding box center [0, 0] width 0 height 0
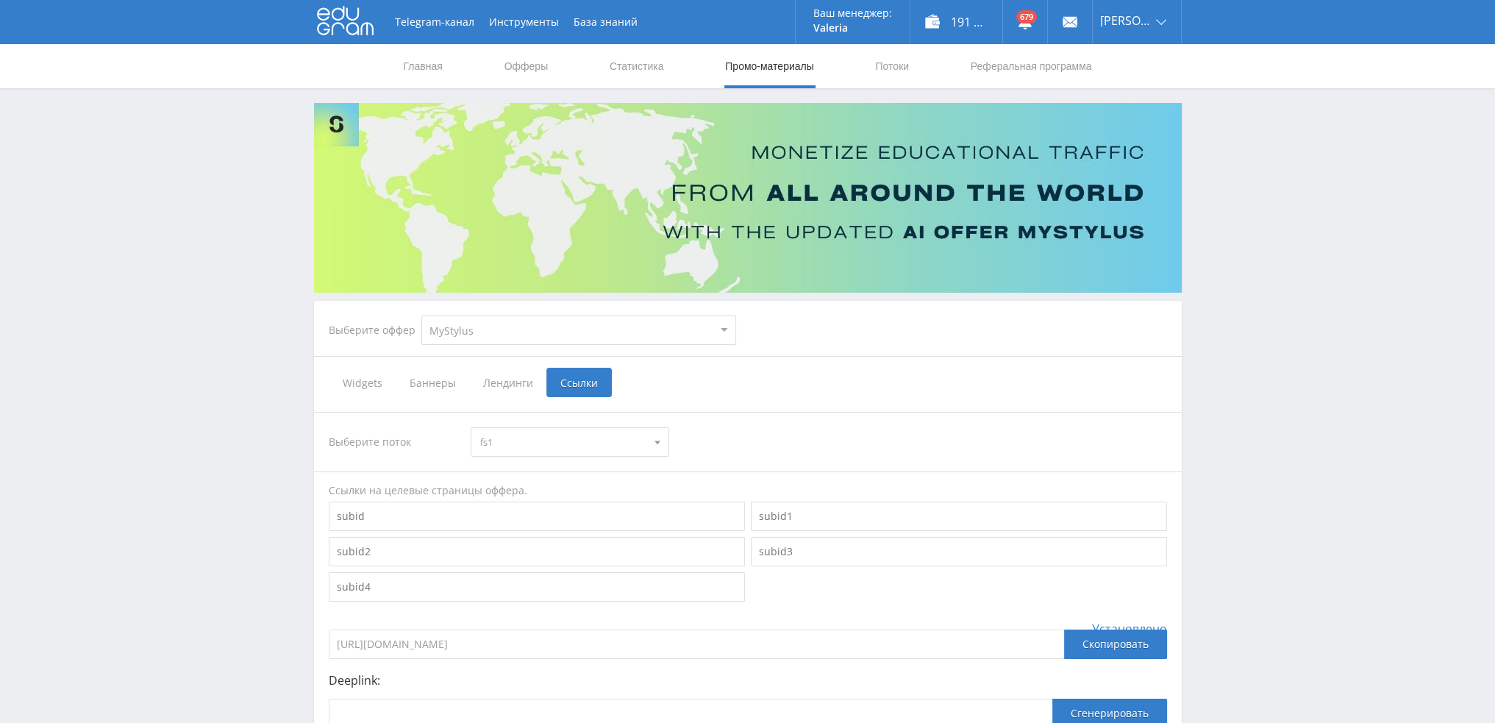
click at [460, 326] on select "MyStylus MyStylus - Revshare Кэмп Studybay Автор24 Studybay [GEOGRAPHIC_DATA] S…" at bounding box center [578, 330] width 315 height 29
select select "376"
click at [421, 316] on select "MyStylus MyStylus - Revshare Кэмп Studybay Автор24 Studybay [GEOGRAPHIC_DATA] S…" at bounding box center [578, 330] width 315 height 29
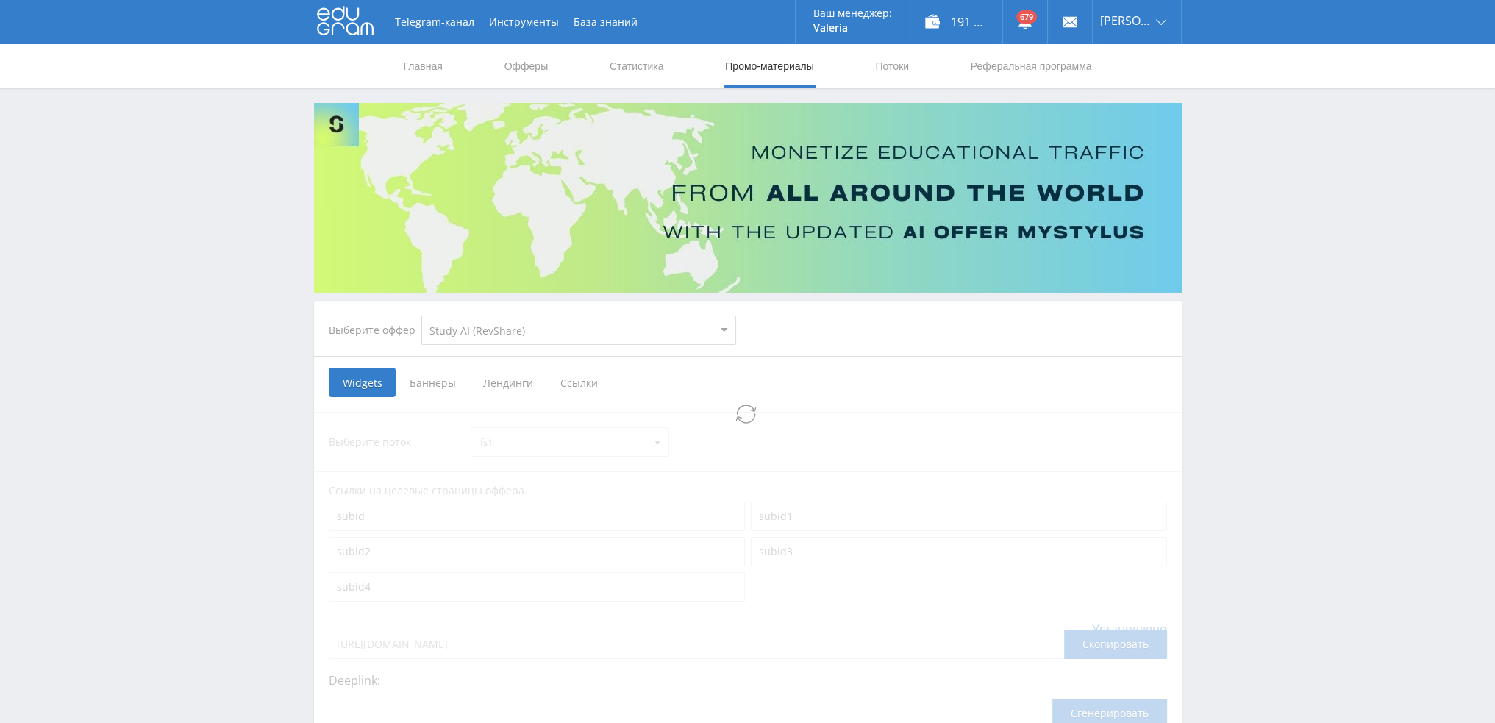
select select "376"
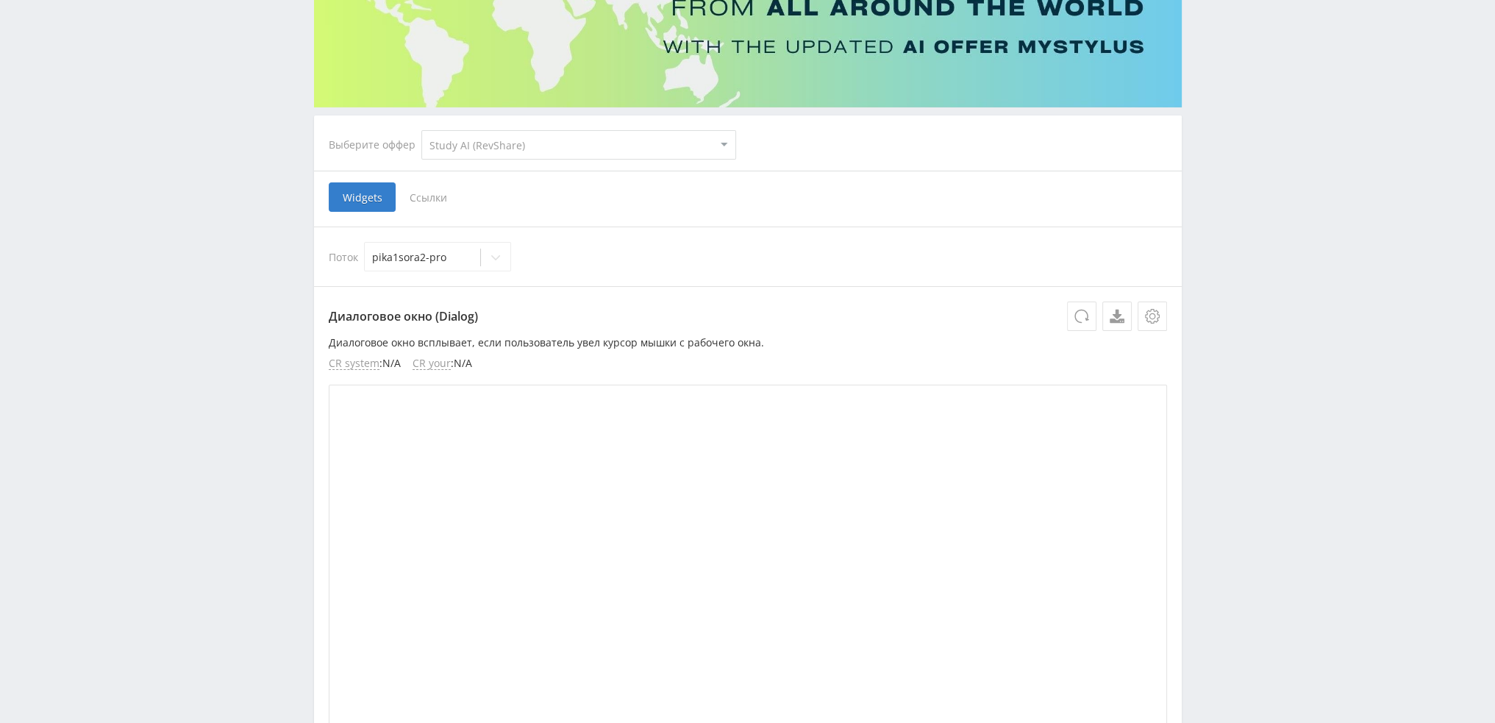
scroll to position [147, 0]
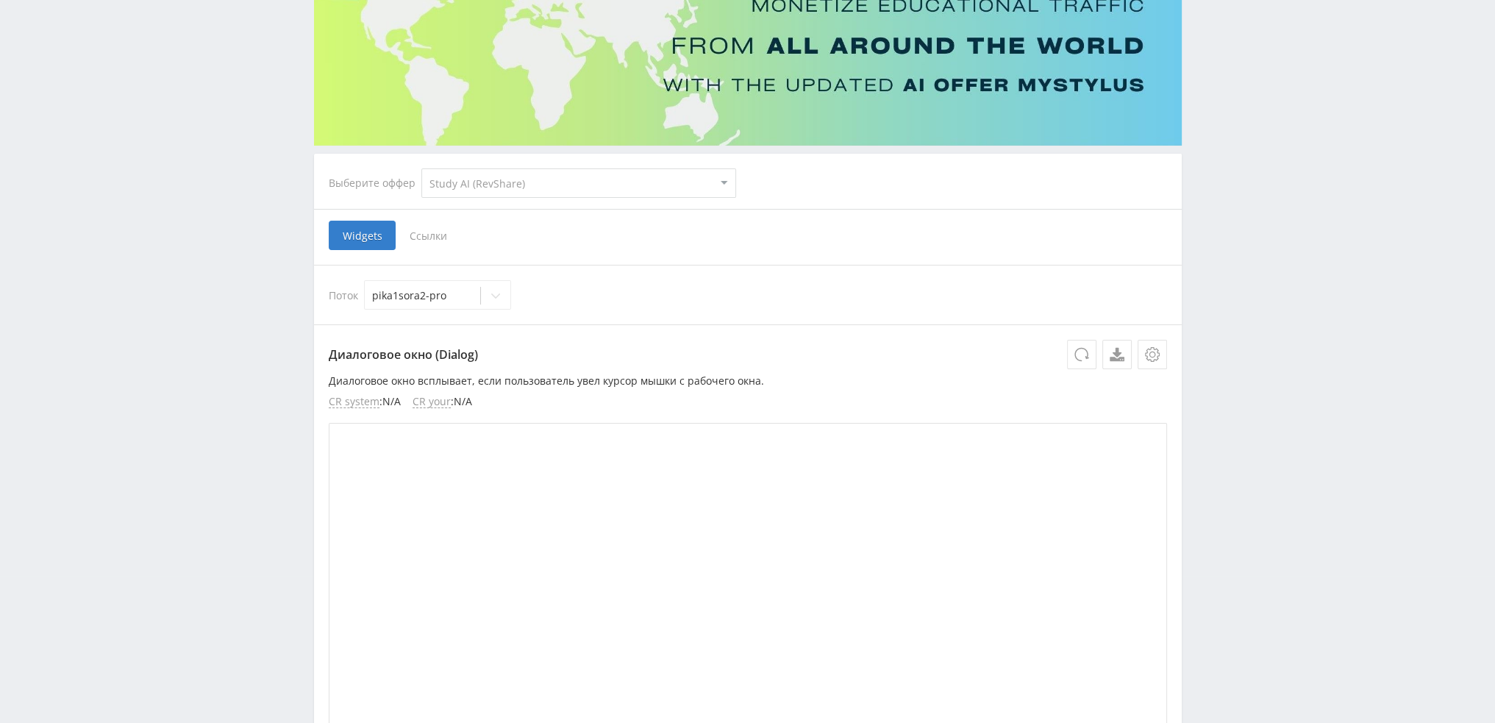
click at [429, 237] on span "Ссылки" at bounding box center [428, 235] width 65 height 29
click at [0, 0] on input "Ссылки" at bounding box center [0, 0] width 0 height 0
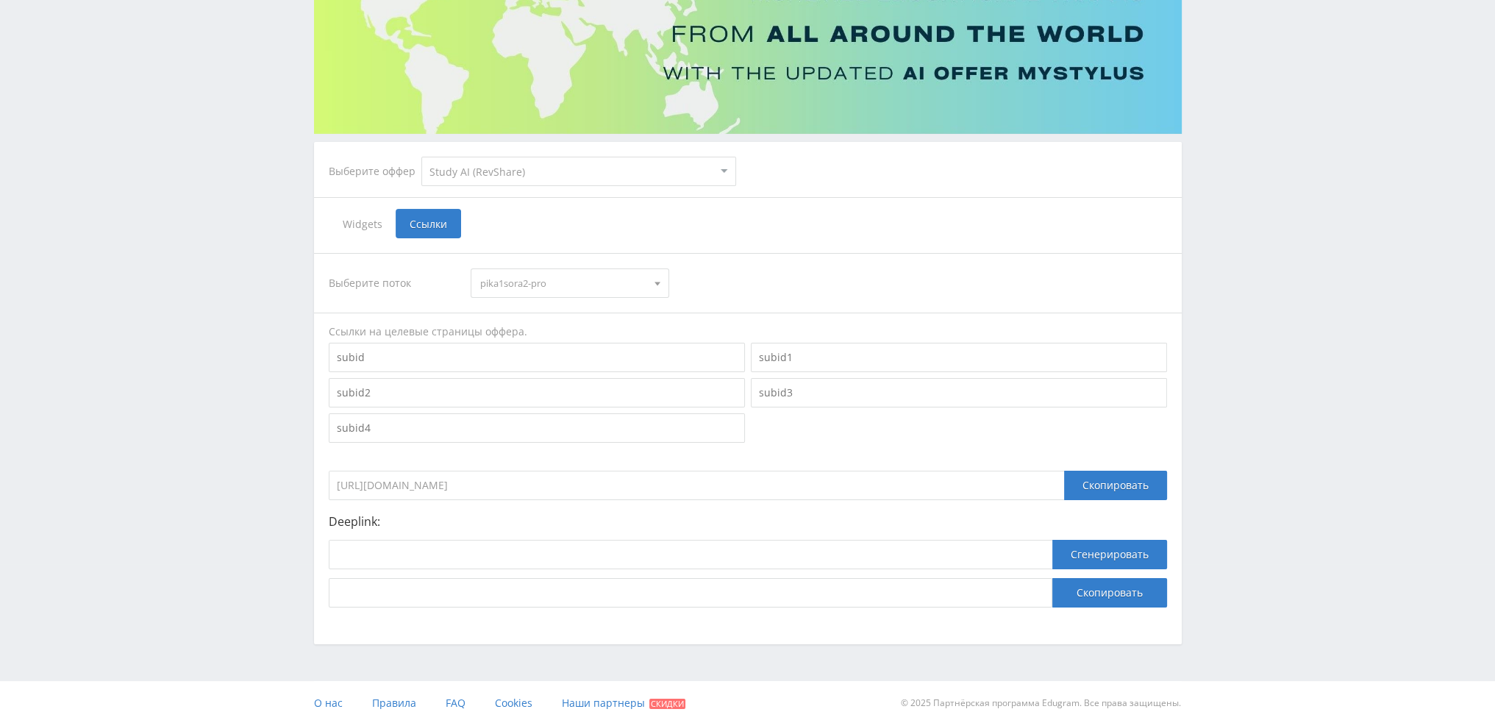
scroll to position [160, 0]
click at [466, 543] on input at bounding box center [691, 552] width 724 height 29
paste input "[URL]"
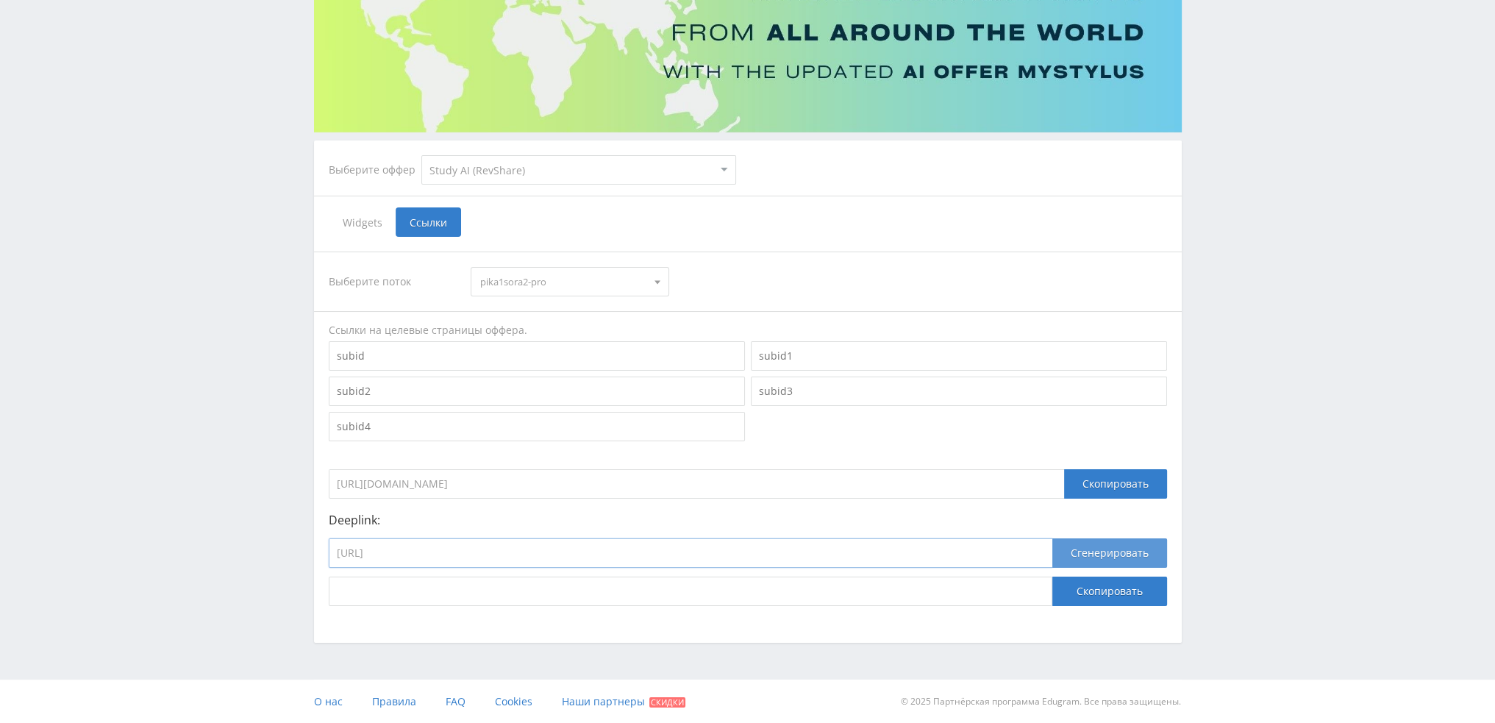
type input "[URL]"
click at [1111, 558] on button "Сгенерировать" at bounding box center [1109, 552] width 115 height 29
click at [1102, 591] on button "Скопировать" at bounding box center [1109, 591] width 115 height 29
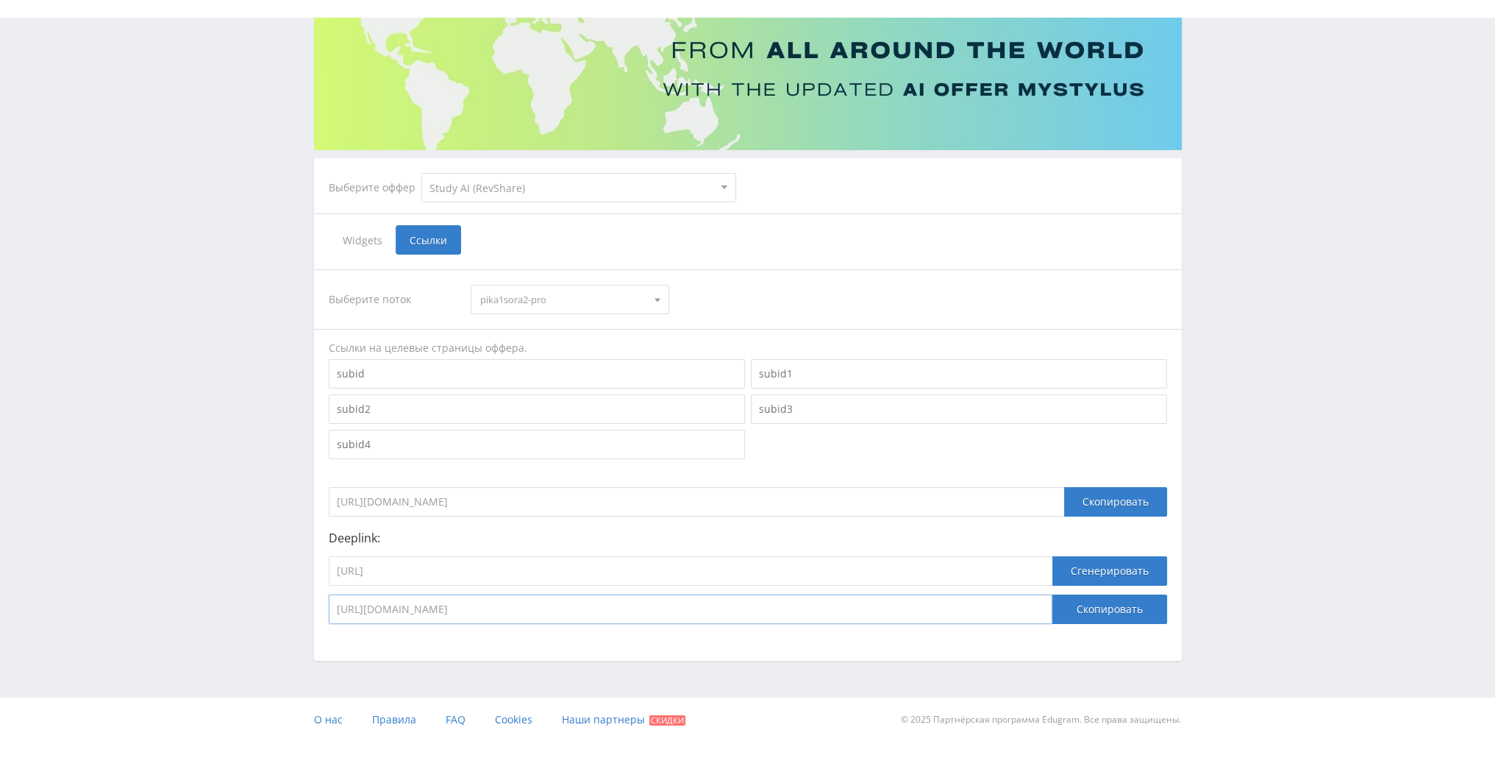
scroll to position [126, 0]
